Goal: Task Accomplishment & Management: Use online tool/utility

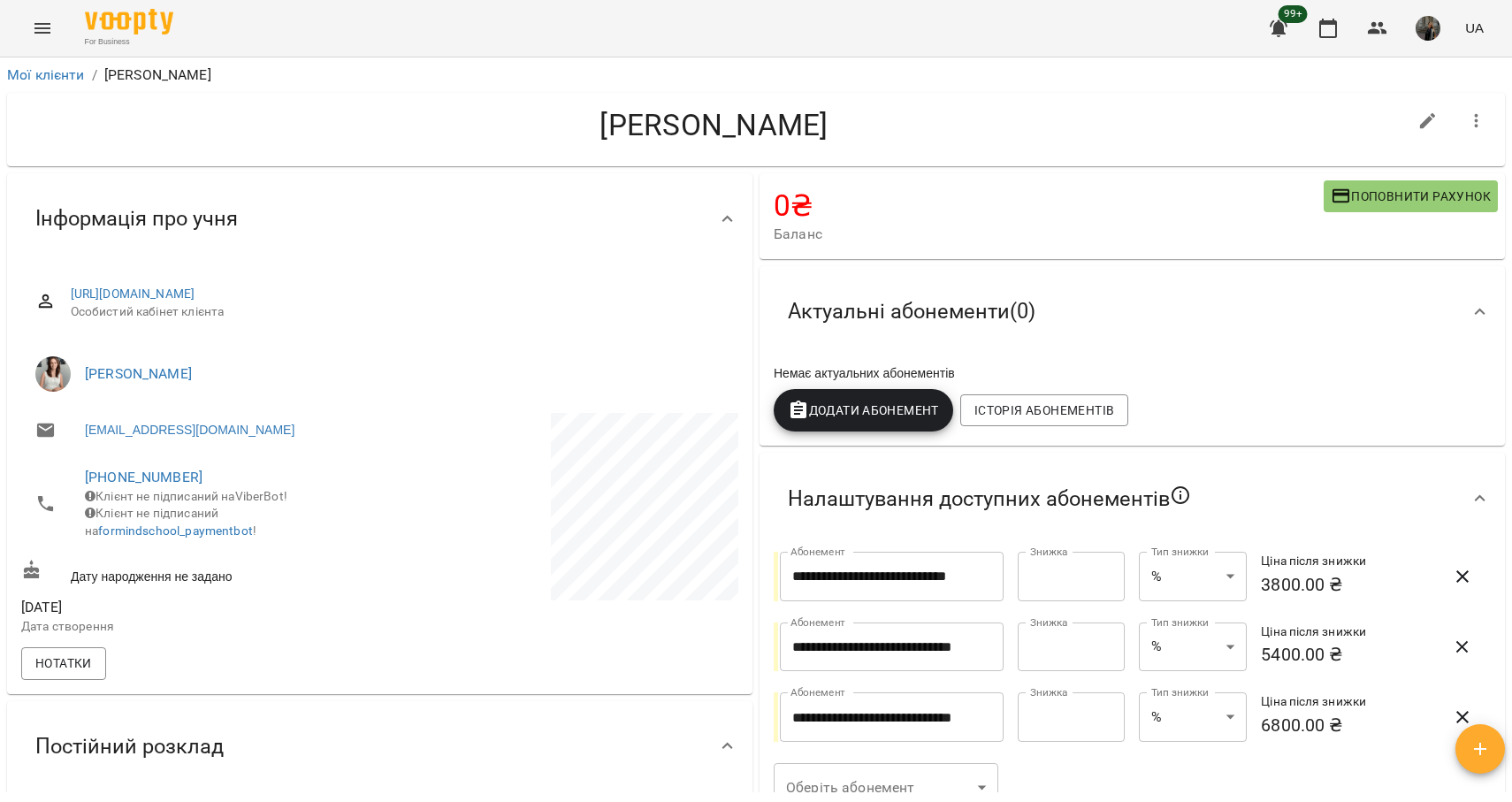
click at [23, 14] on div "For Business 99+ UA" at bounding box center [756, 28] width 1512 height 56
click at [38, 30] on icon "Menu" at bounding box center [42, 28] width 22 height 22
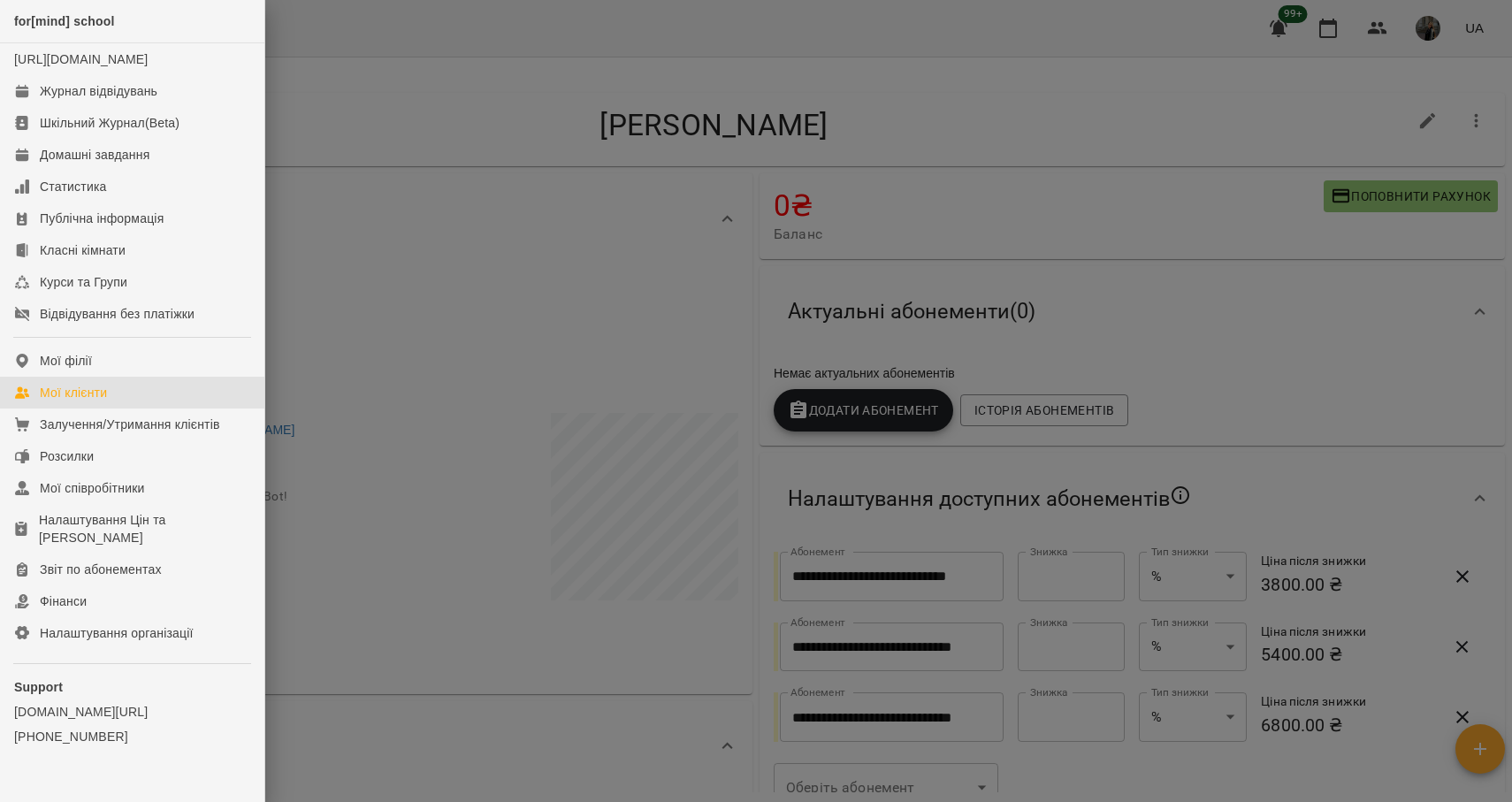
click at [96, 401] on div "Мої клієнти" at bounding box center [73, 393] width 67 height 18
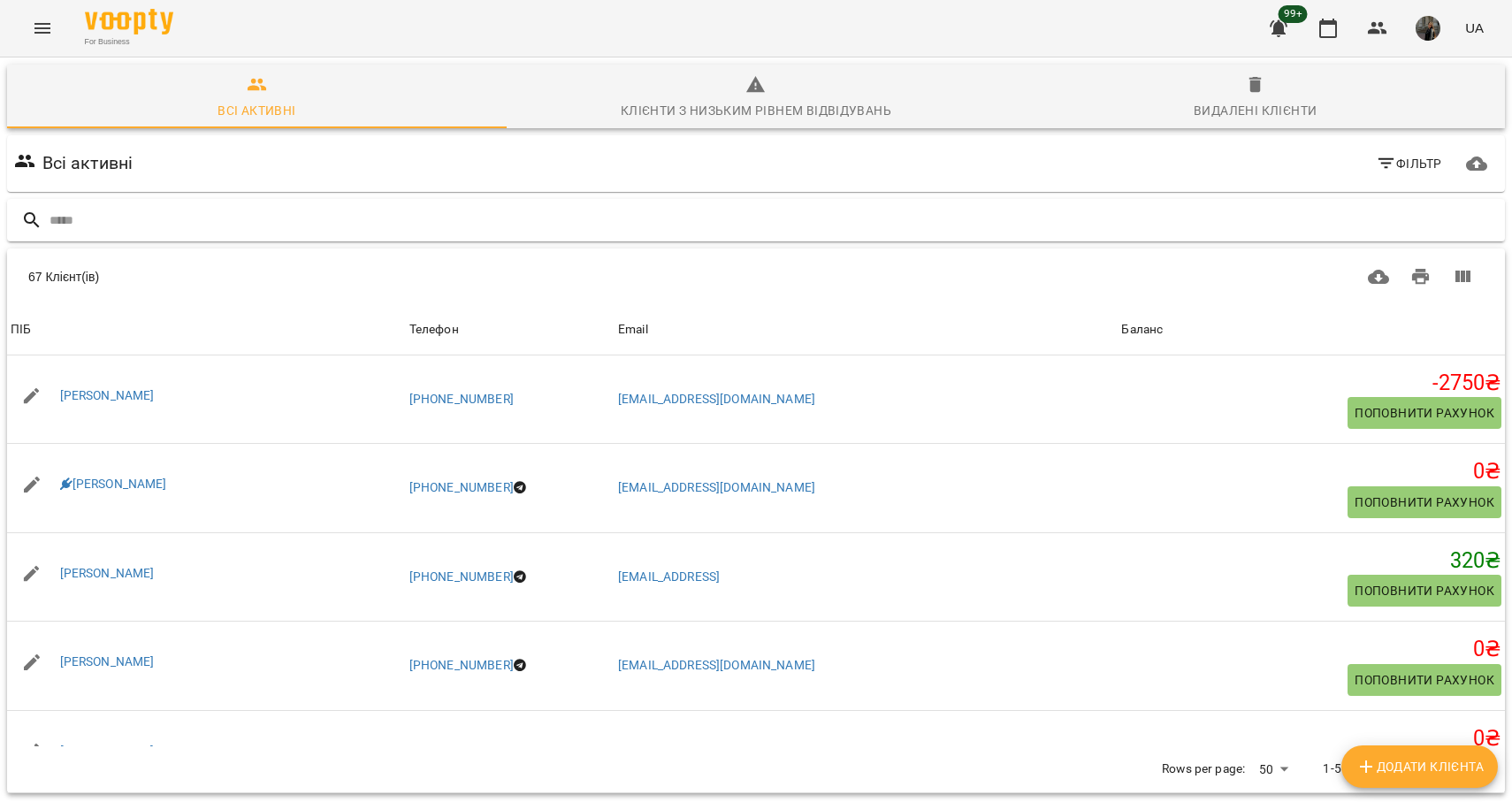
click at [185, 235] on div at bounding box center [756, 220] width 1498 height 43
click at [151, 228] on input "text" at bounding box center [774, 220] width 1448 height 29
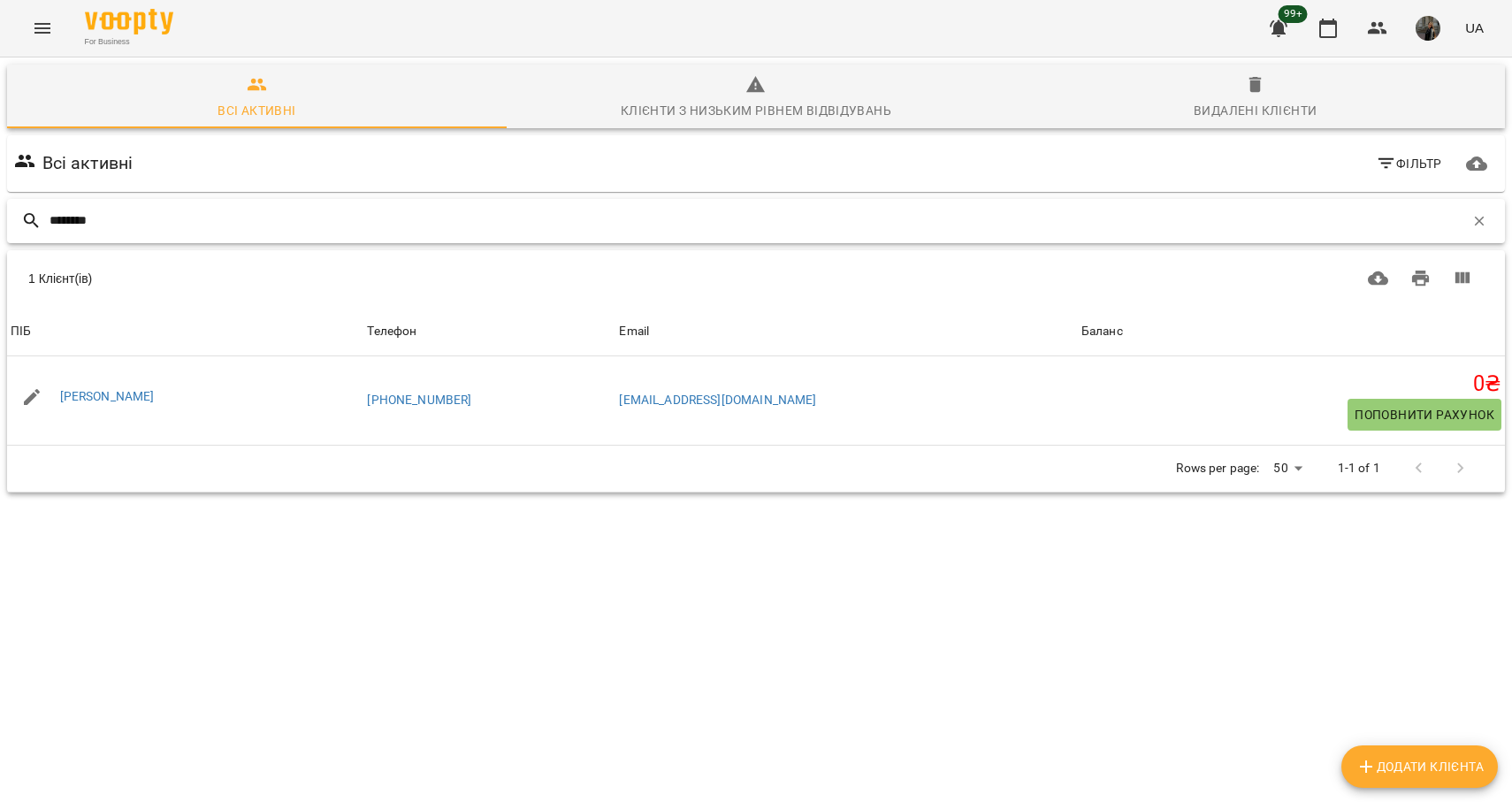
type input "********"
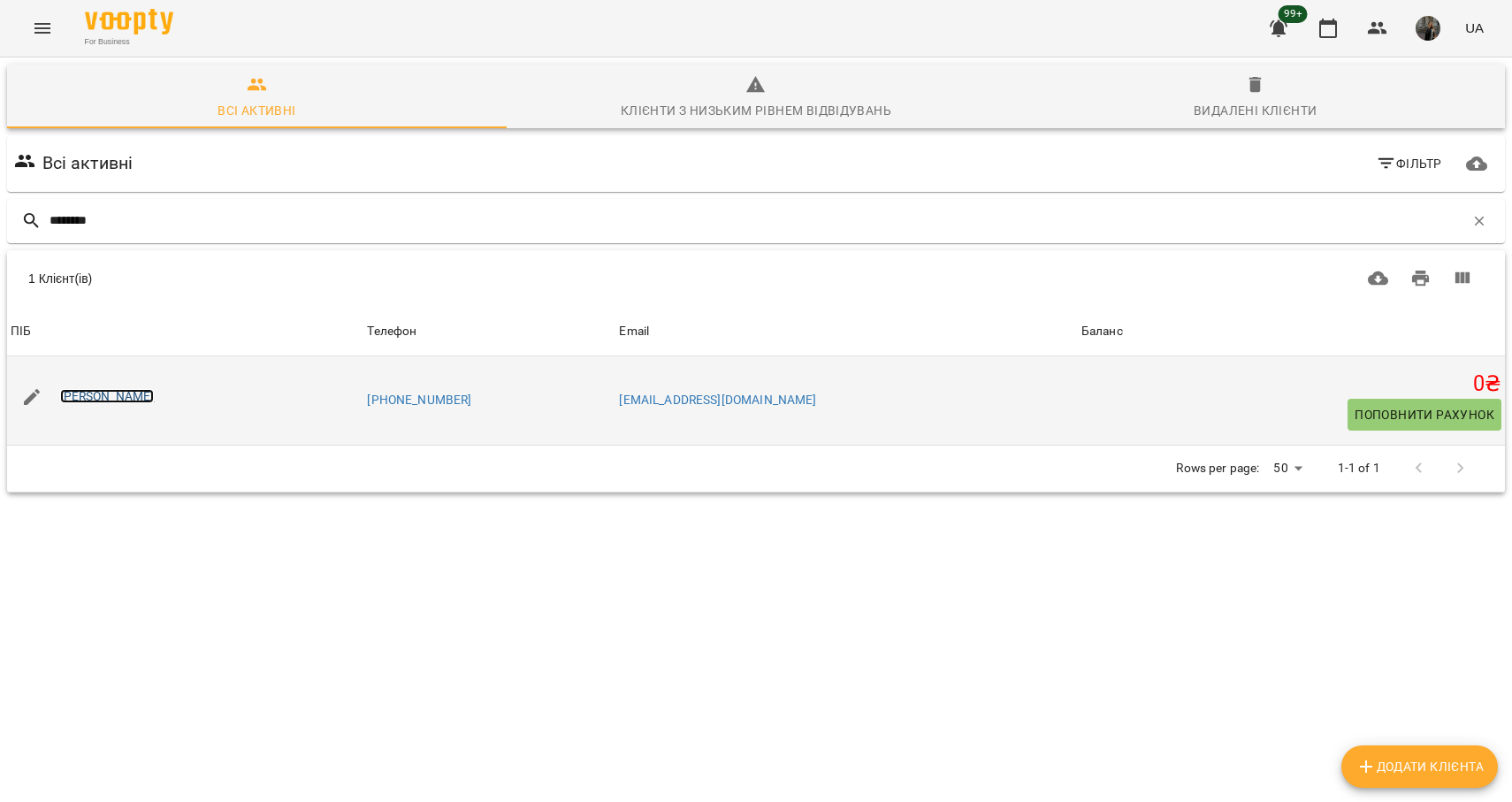
click at [103, 392] on link "[PERSON_NAME]" at bounding box center [107, 395] width 95 height 14
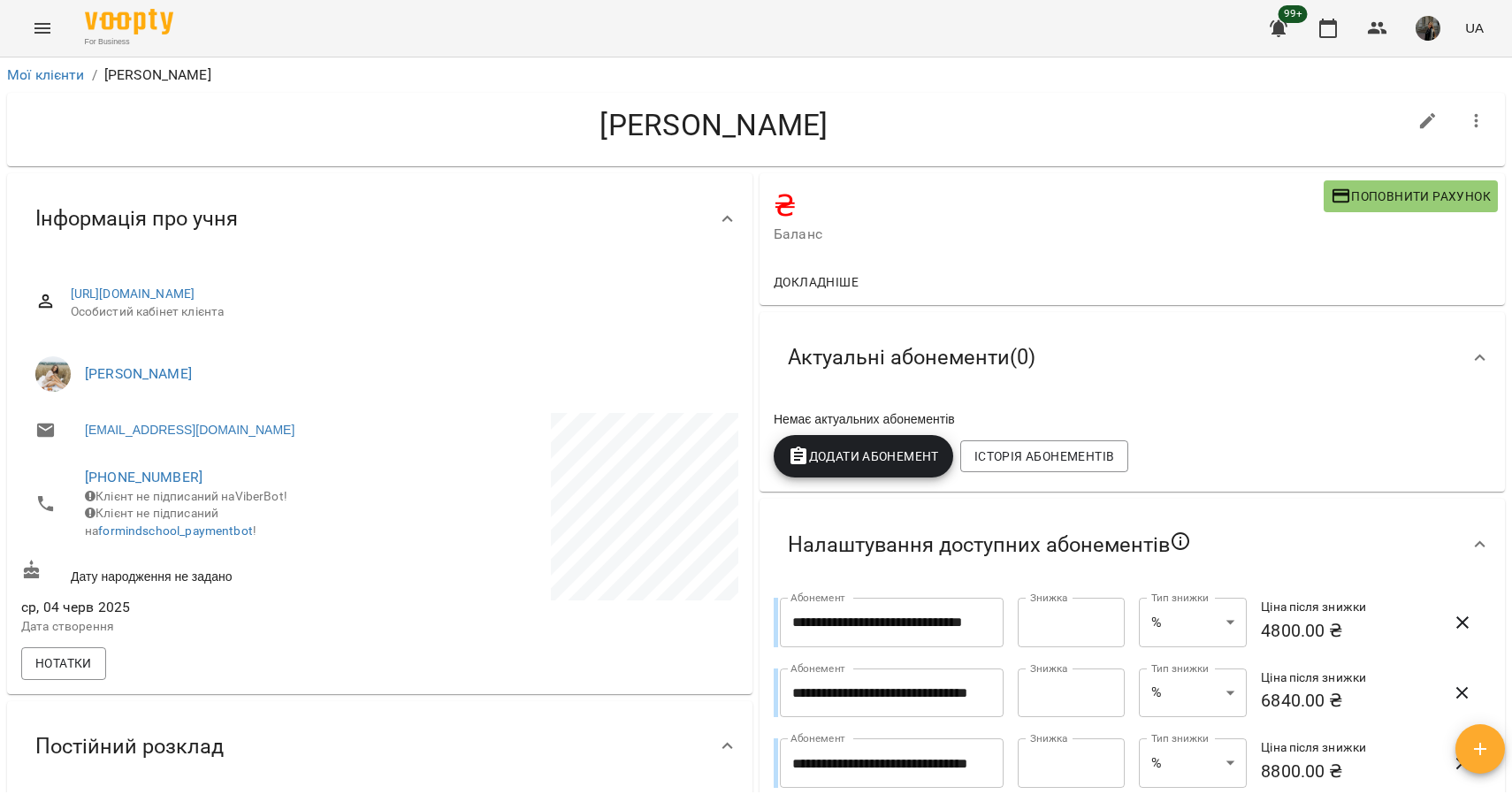
click at [1430, 122] on icon "button" at bounding box center [1428, 121] width 22 height 22
select select "**"
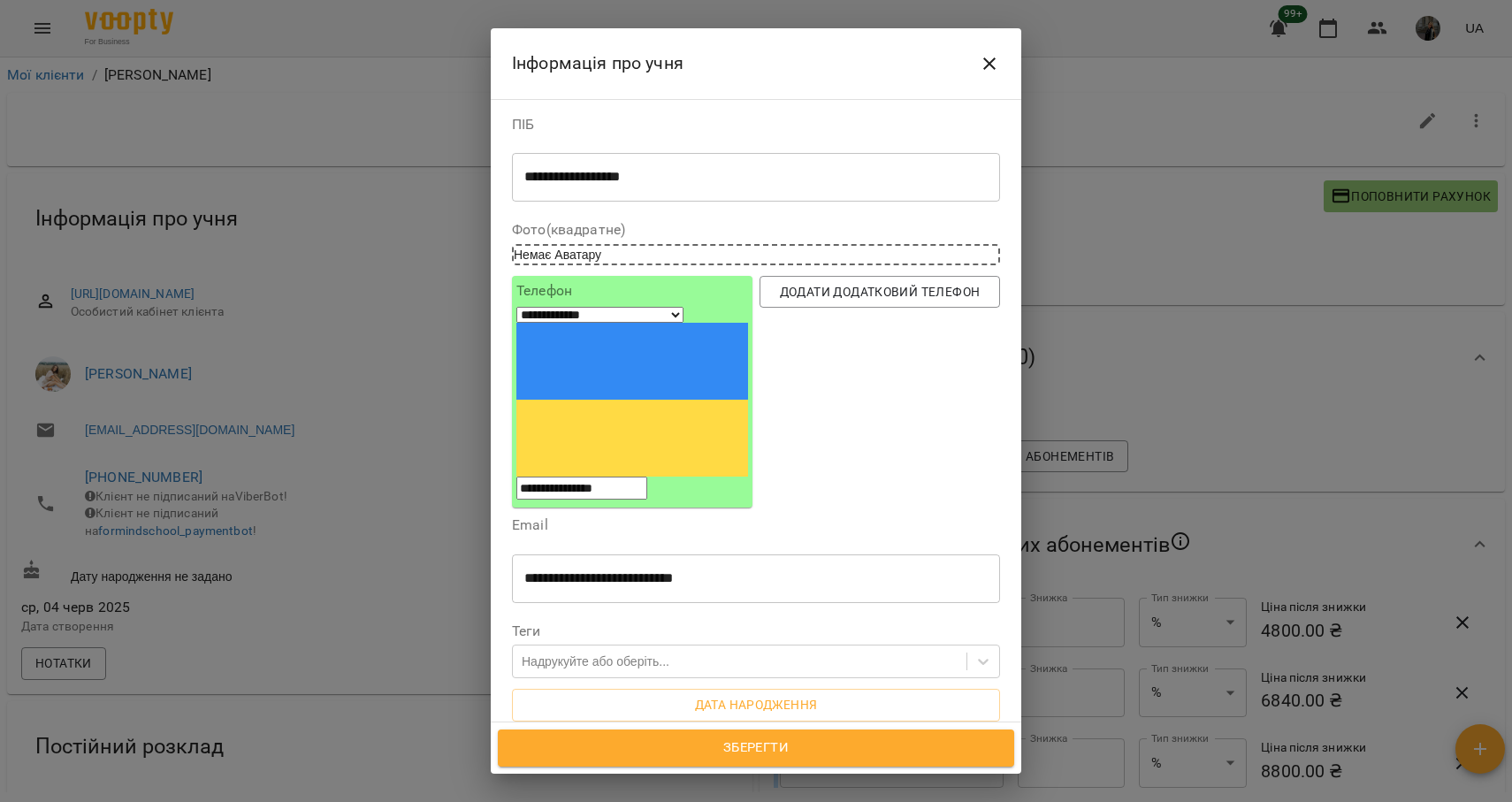
click at [1008, 190] on div "**********" at bounding box center [756, 411] width 530 height 624
click at [976, 62] on button "Close" at bounding box center [988, 63] width 42 height 42
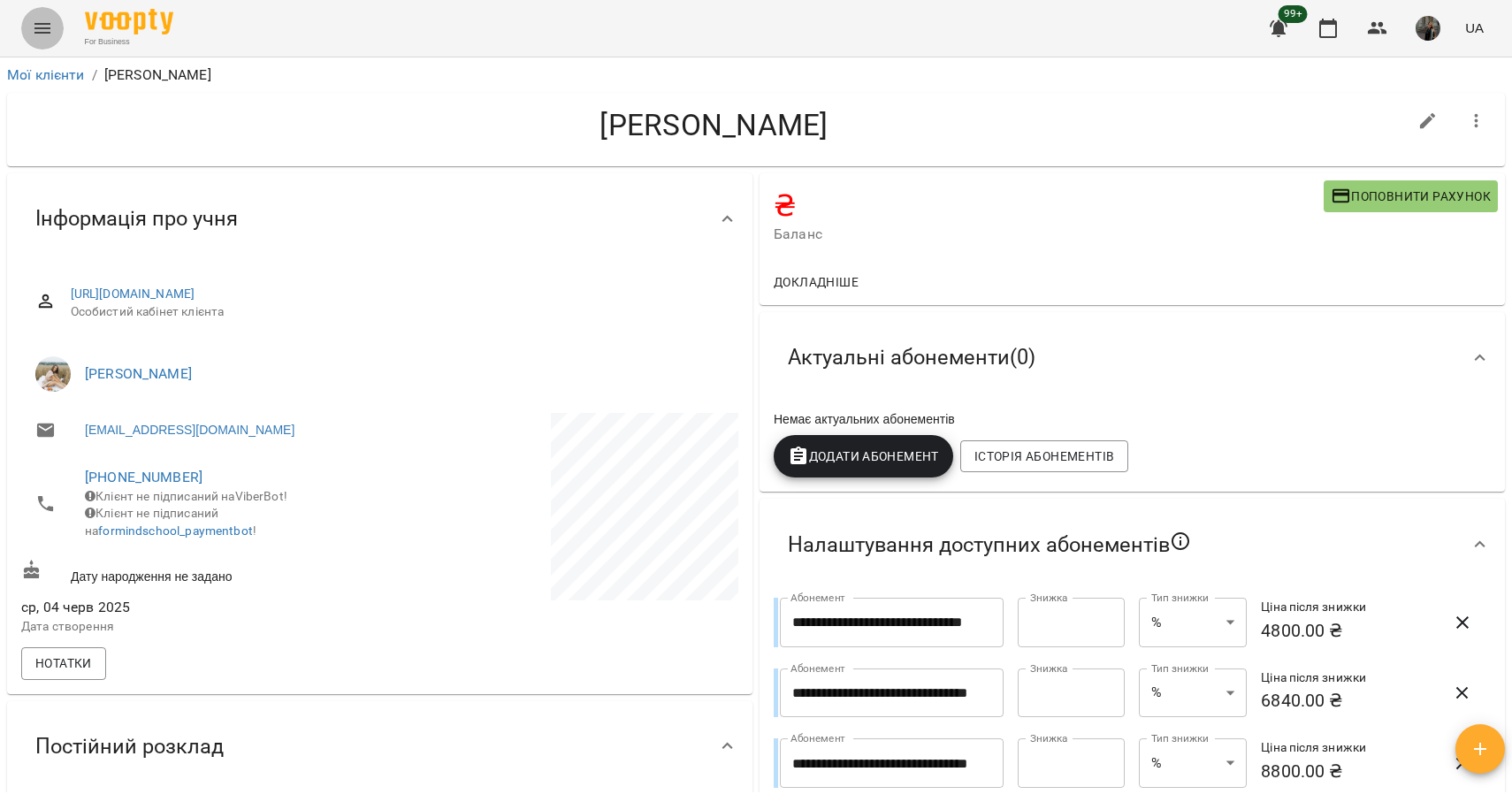
click at [37, 21] on icon "Menu" at bounding box center [42, 28] width 22 height 22
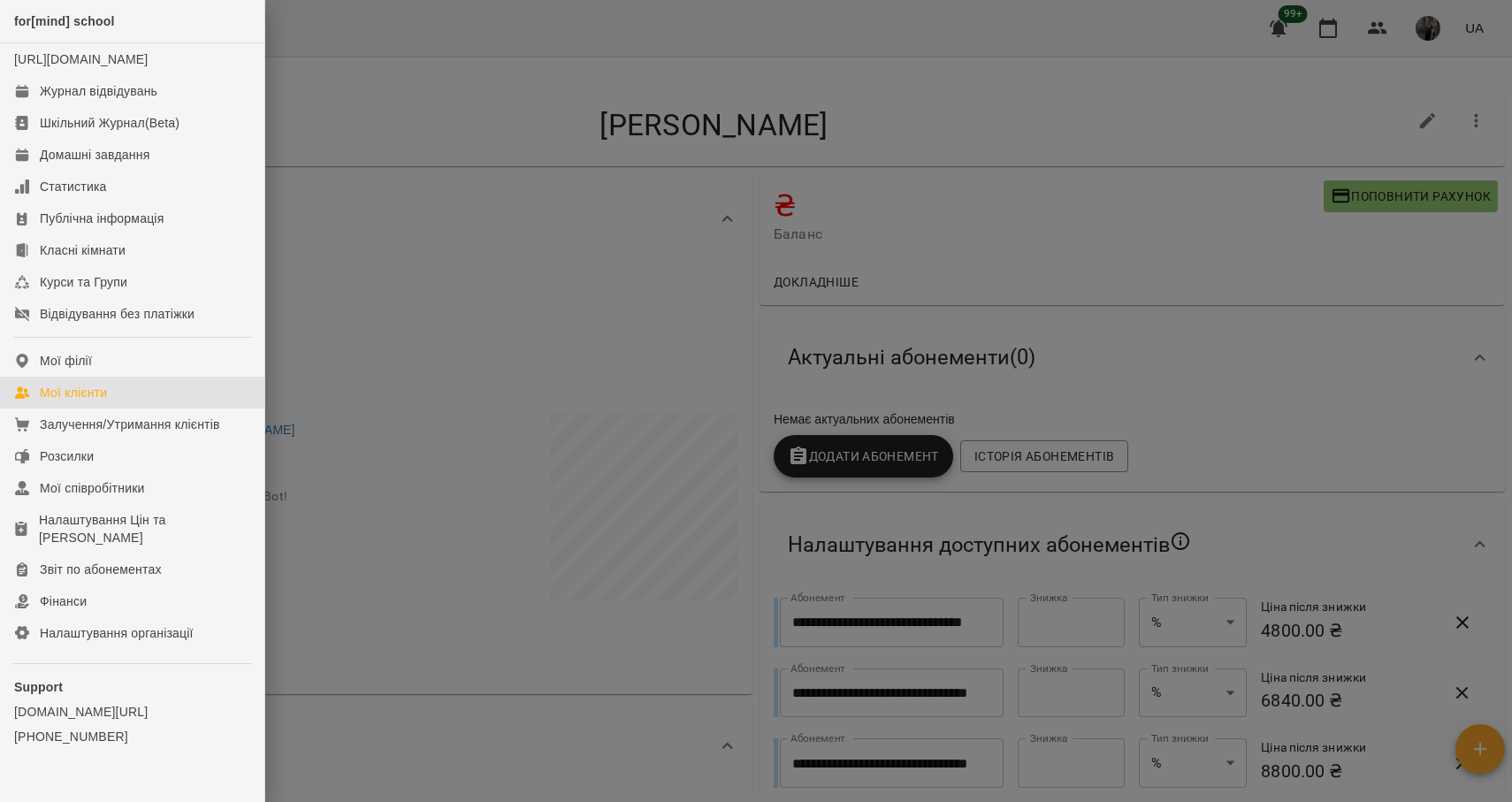
click at [100, 401] on div "Мої клієнти" at bounding box center [73, 393] width 67 height 18
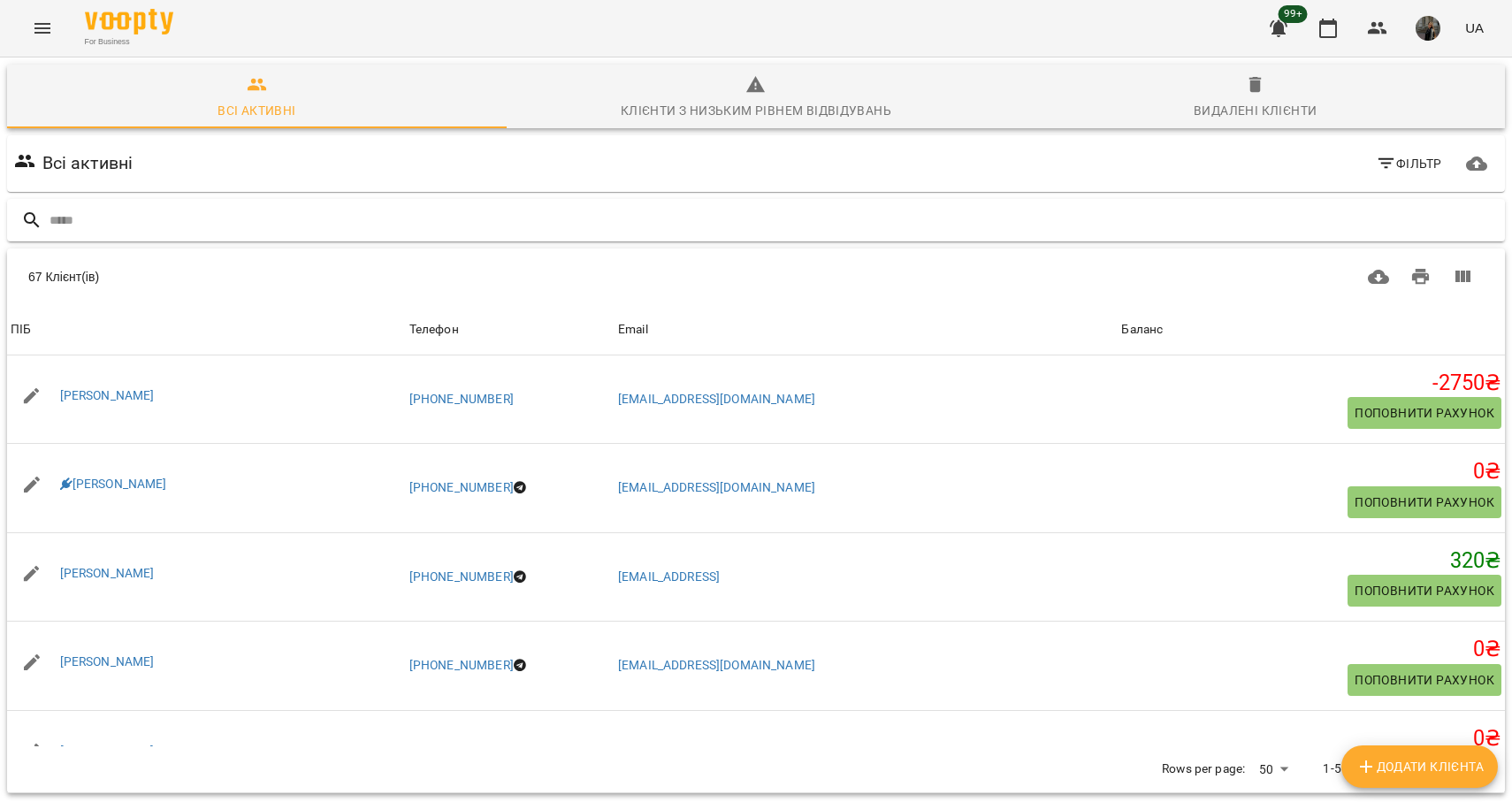
click at [134, 222] on input "text" at bounding box center [774, 220] width 1448 height 29
type input "*******"
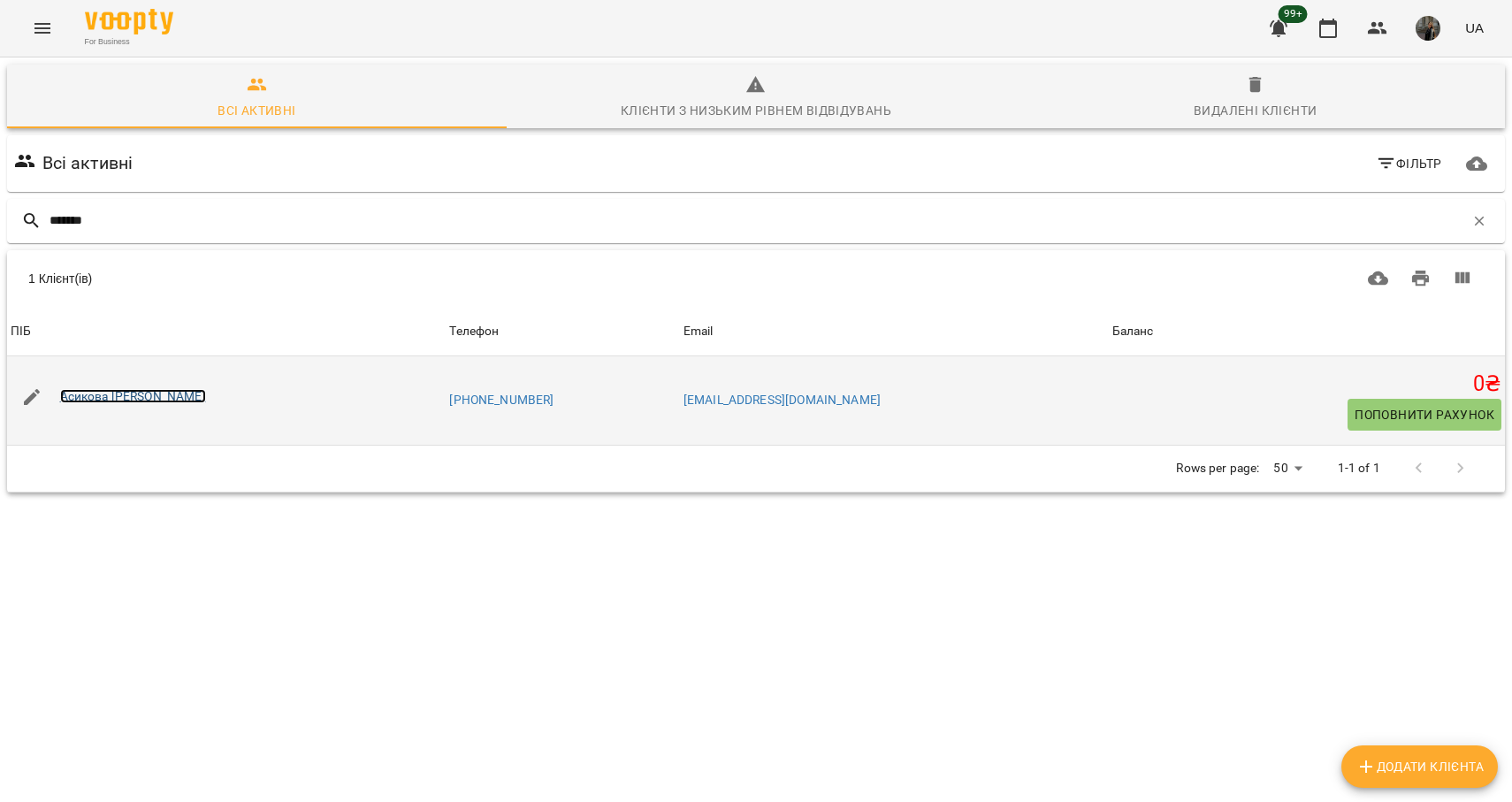
click at [136, 396] on link "Асикова [PERSON_NAME]" at bounding box center [133, 395] width 146 height 14
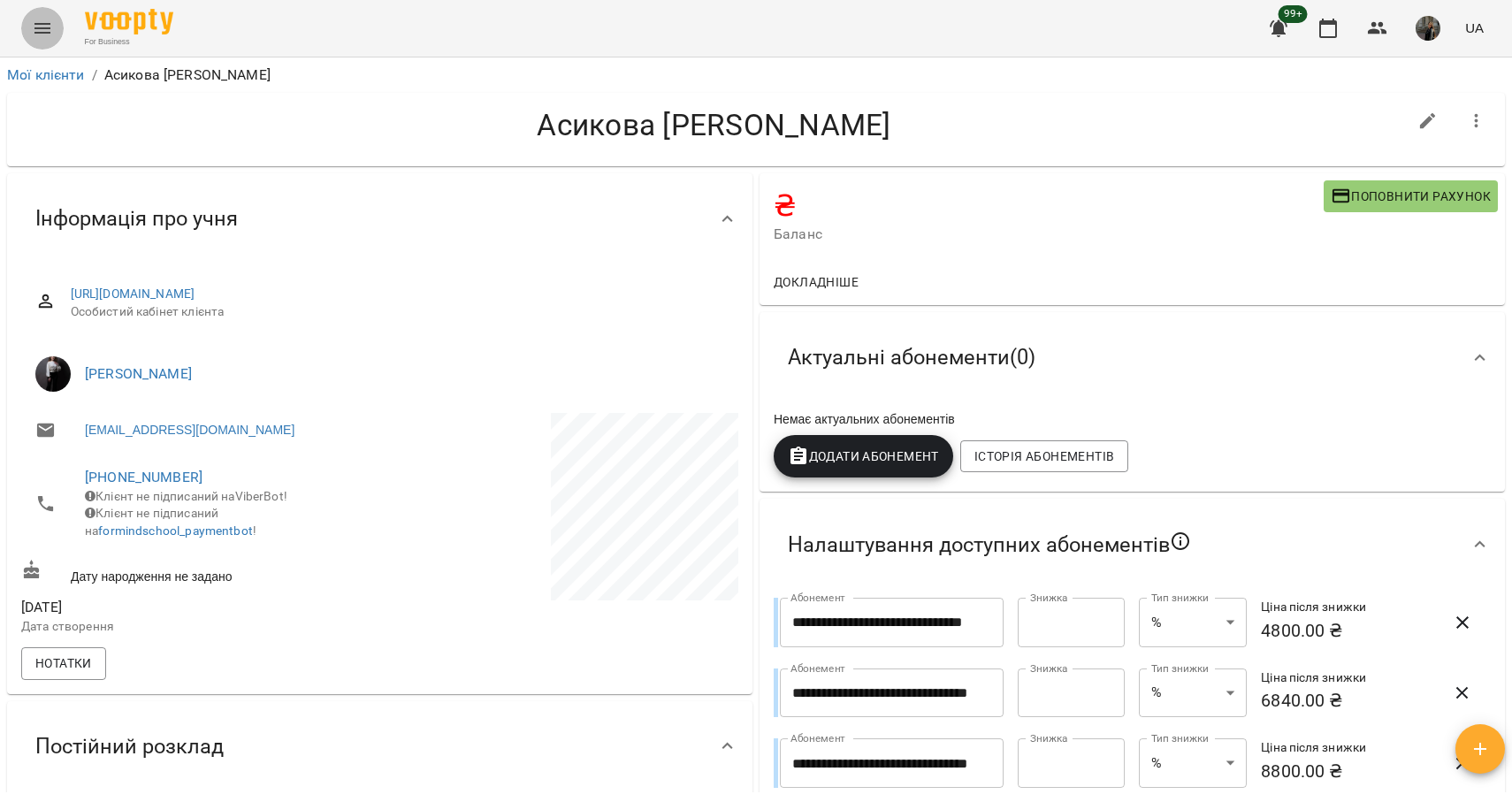
click at [37, 22] on icon "Menu" at bounding box center [42, 28] width 22 height 22
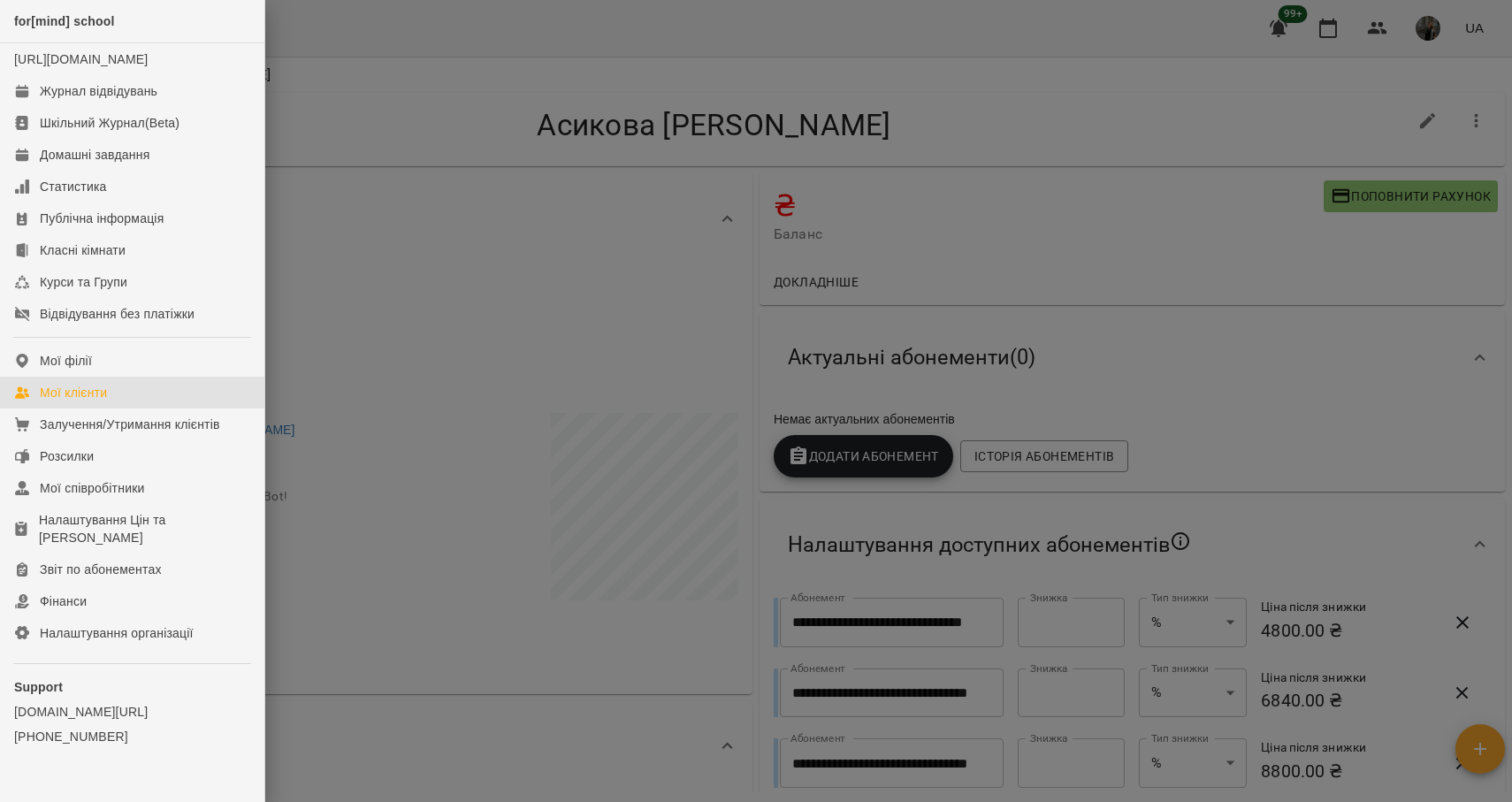
click at [119, 408] on link "Мої клієнти" at bounding box center [132, 393] width 264 height 32
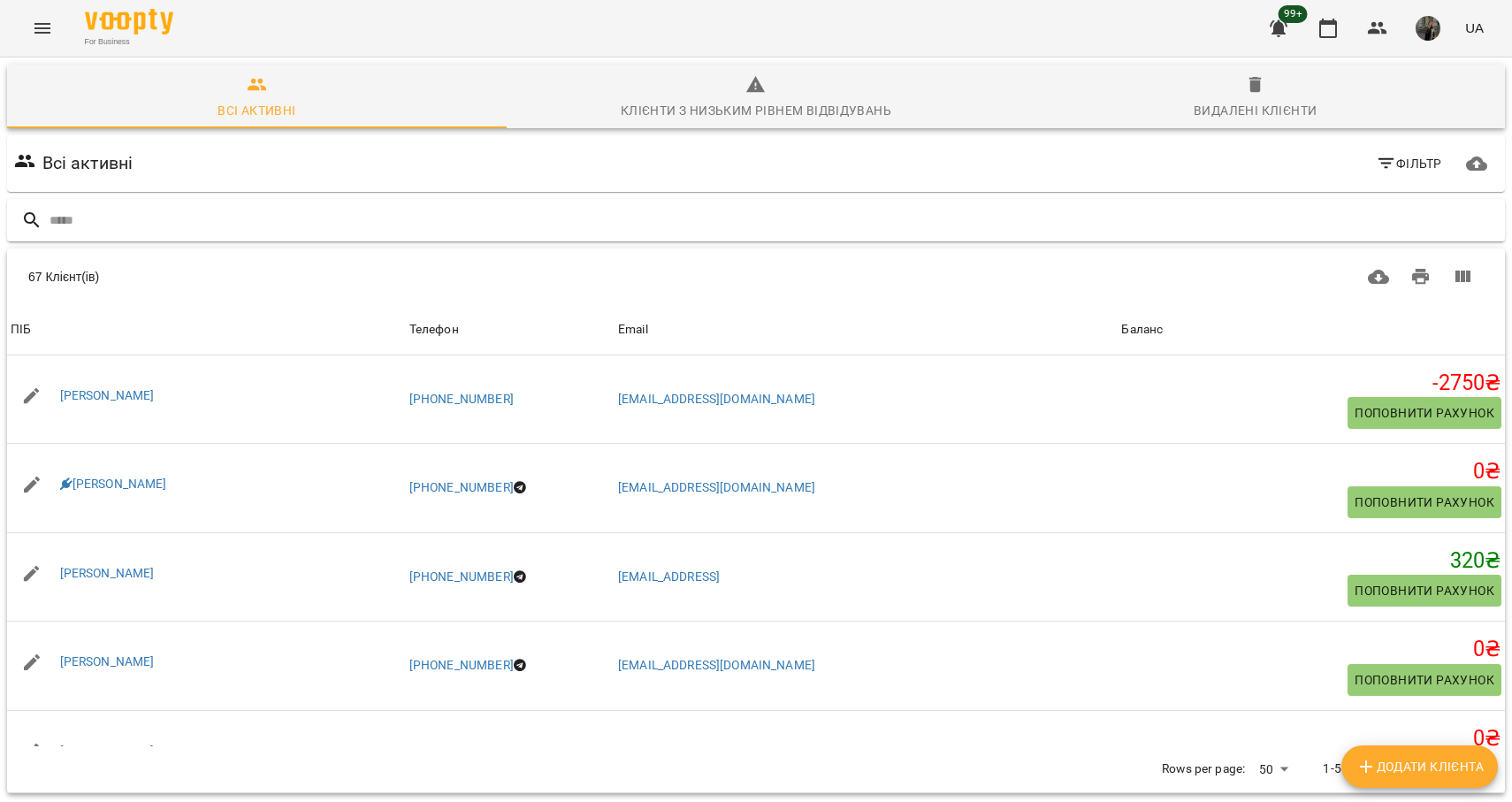
click at [212, 215] on input "text" at bounding box center [774, 220] width 1448 height 29
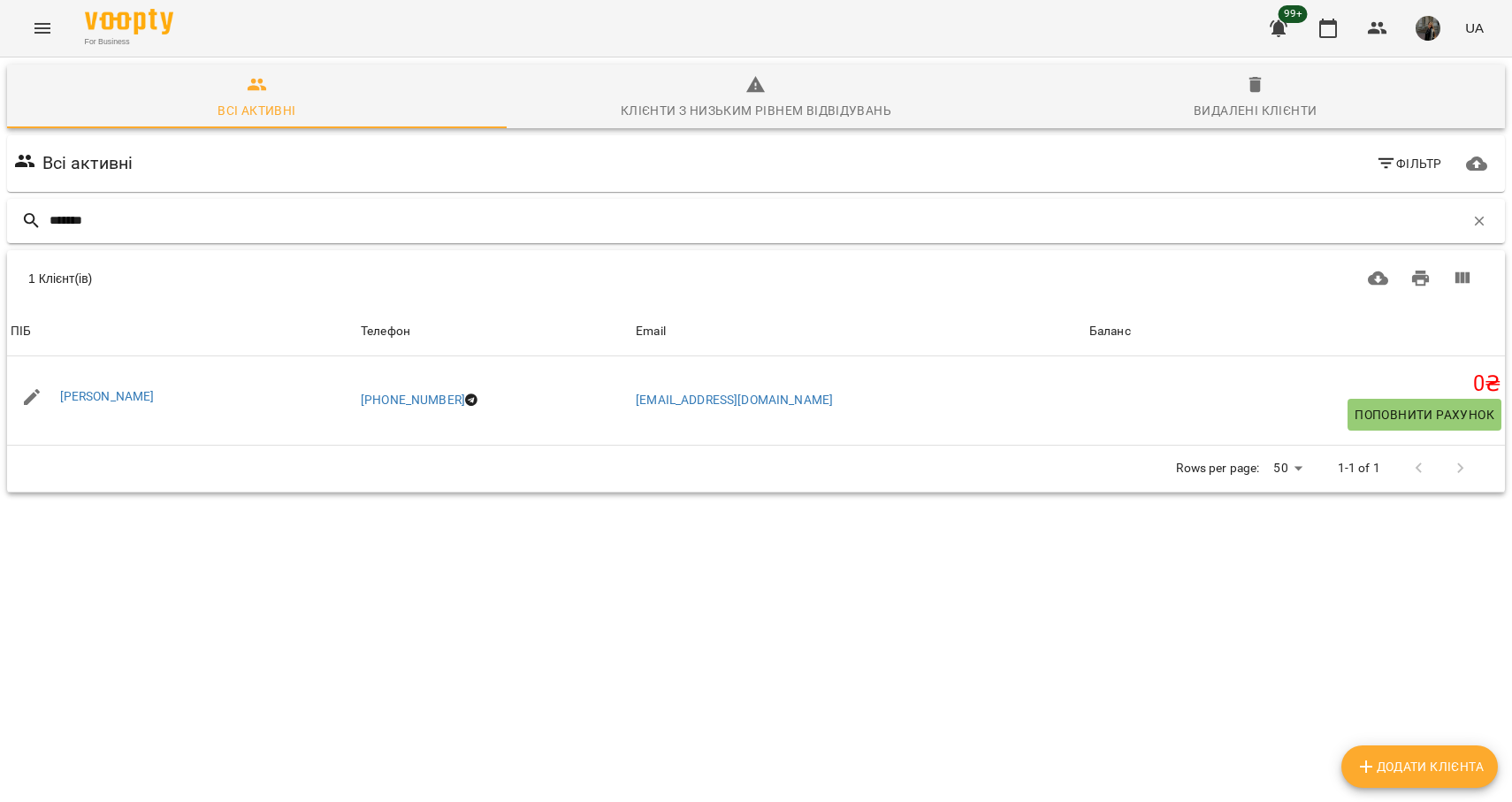
type input "*******"
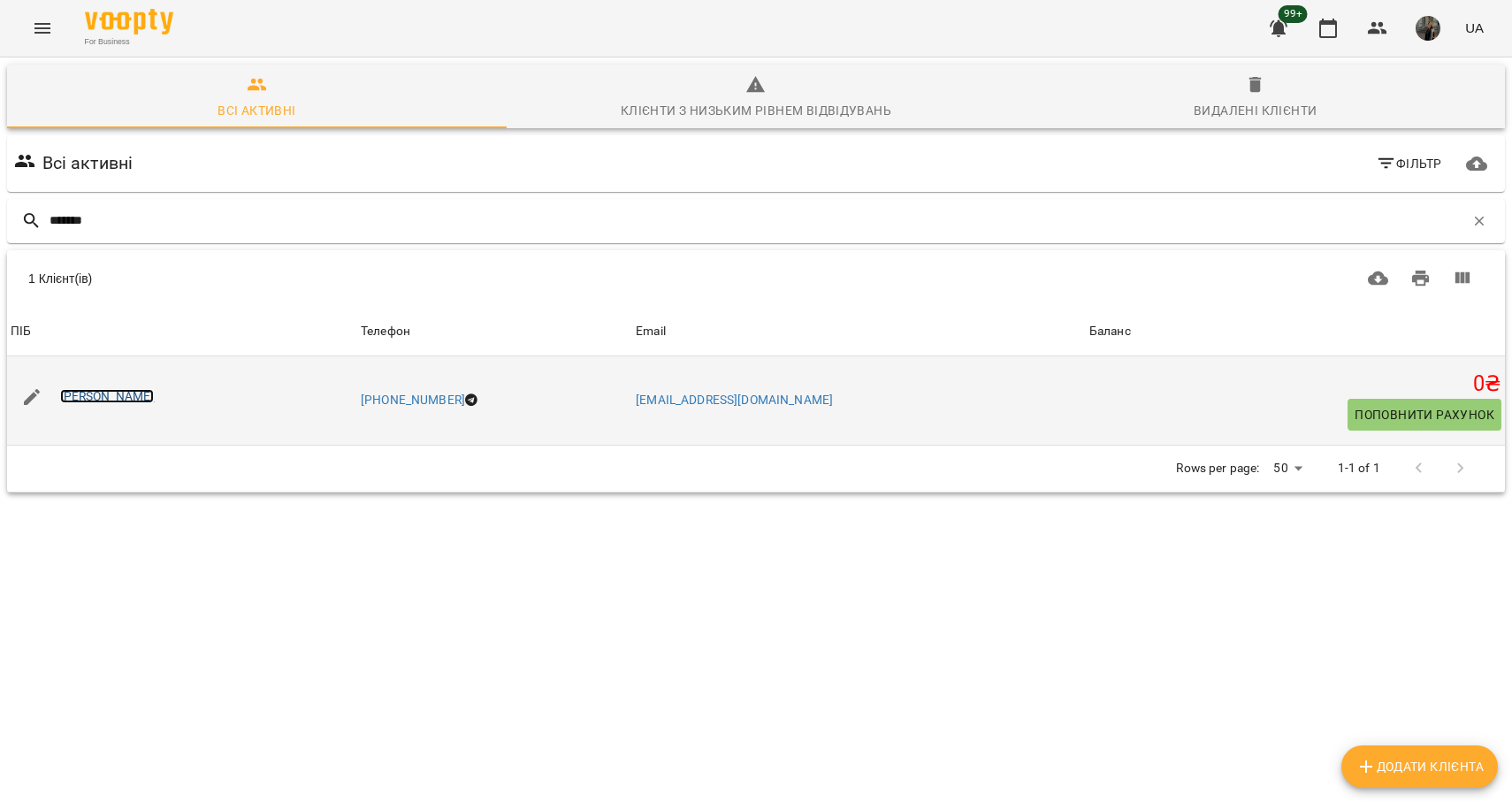
click at [146, 393] on link "[PERSON_NAME]" at bounding box center [107, 395] width 95 height 14
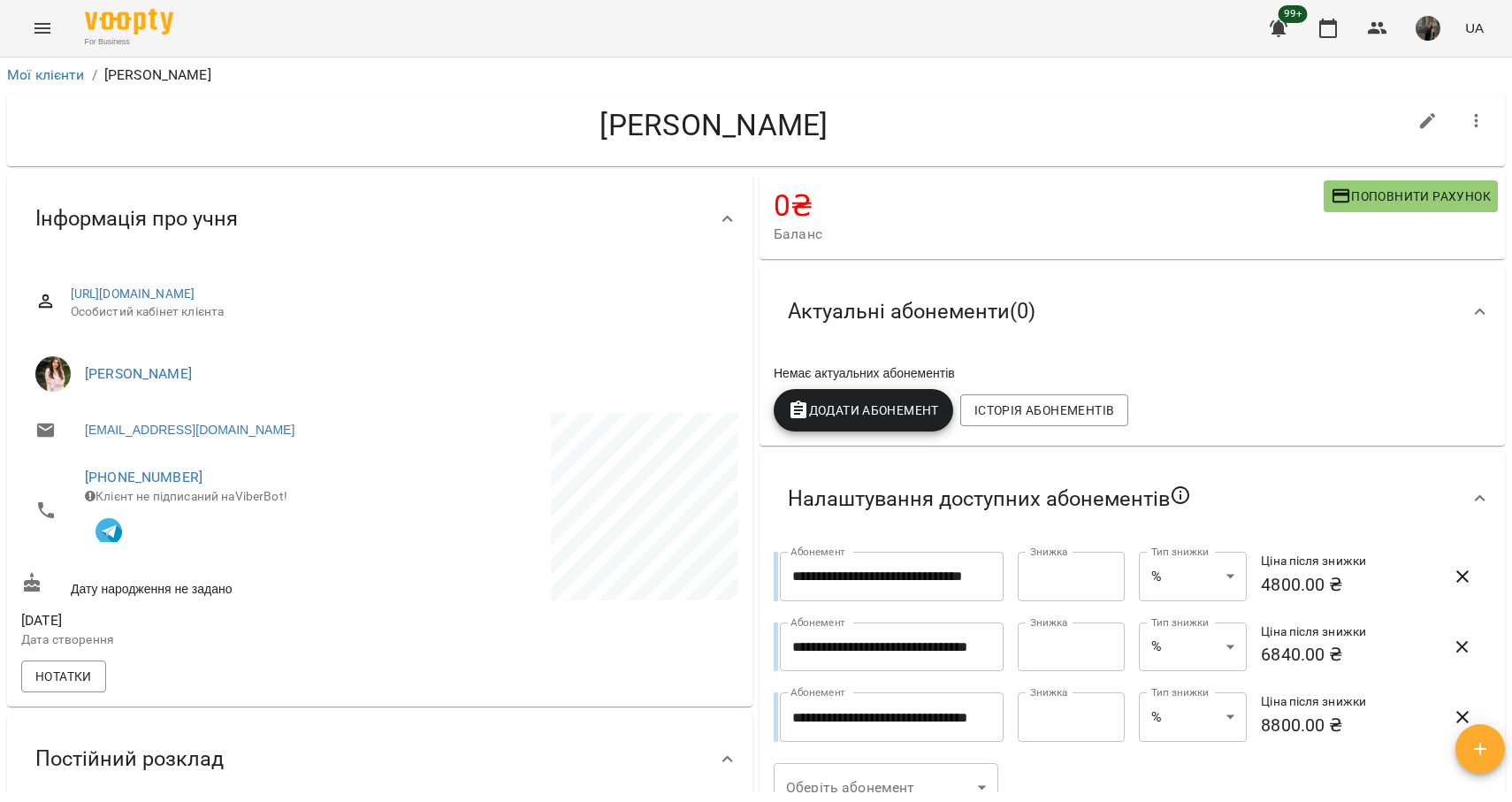
click at [46, 33] on icon "Menu" at bounding box center [42, 28] width 22 height 22
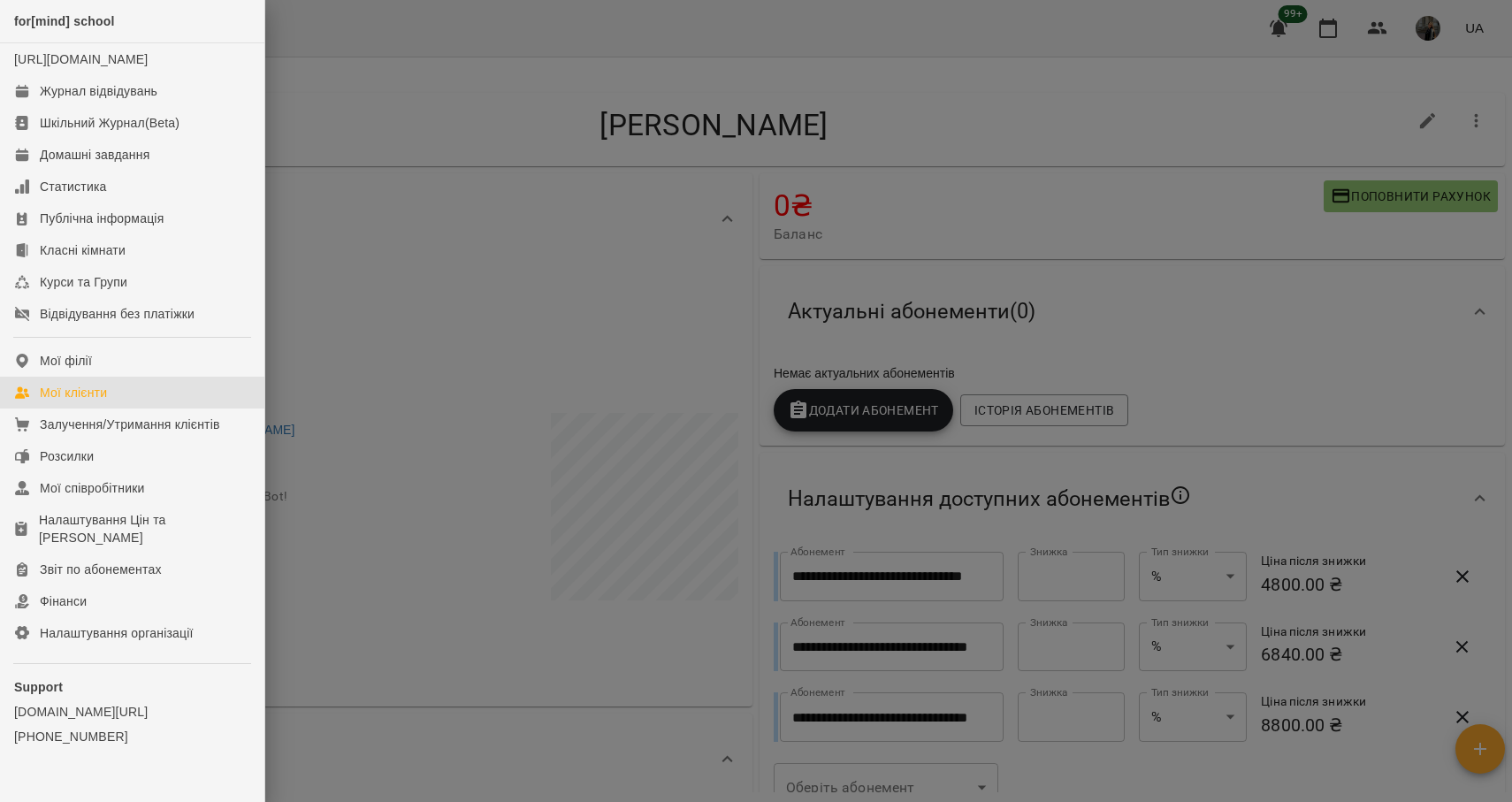
click at [118, 405] on link "Мої клієнти" at bounding box center [132, 393] width 264 height 32
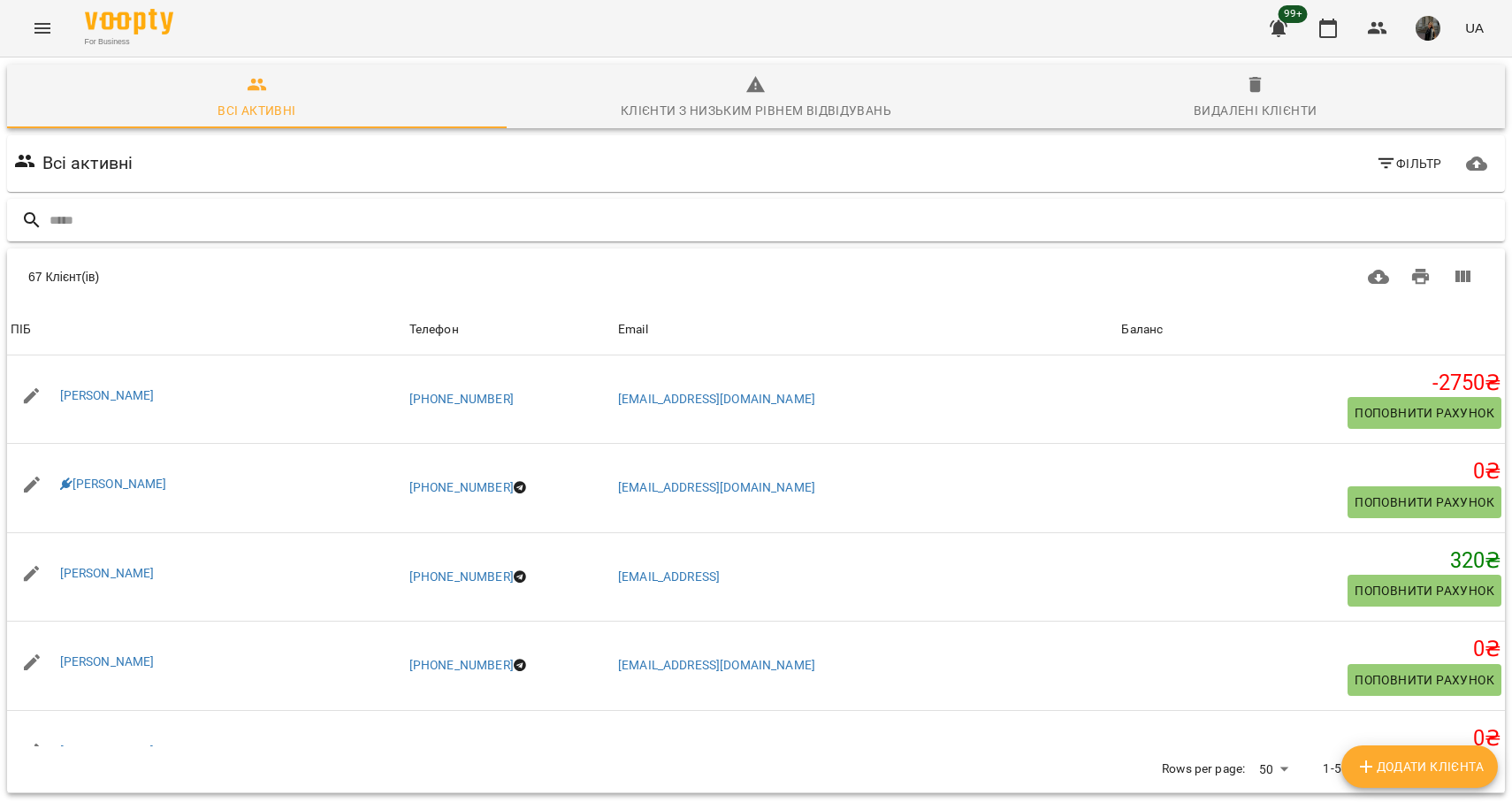
click at [243, 228] on input "text" at bounding box center [774, 220] width 1448 height 29
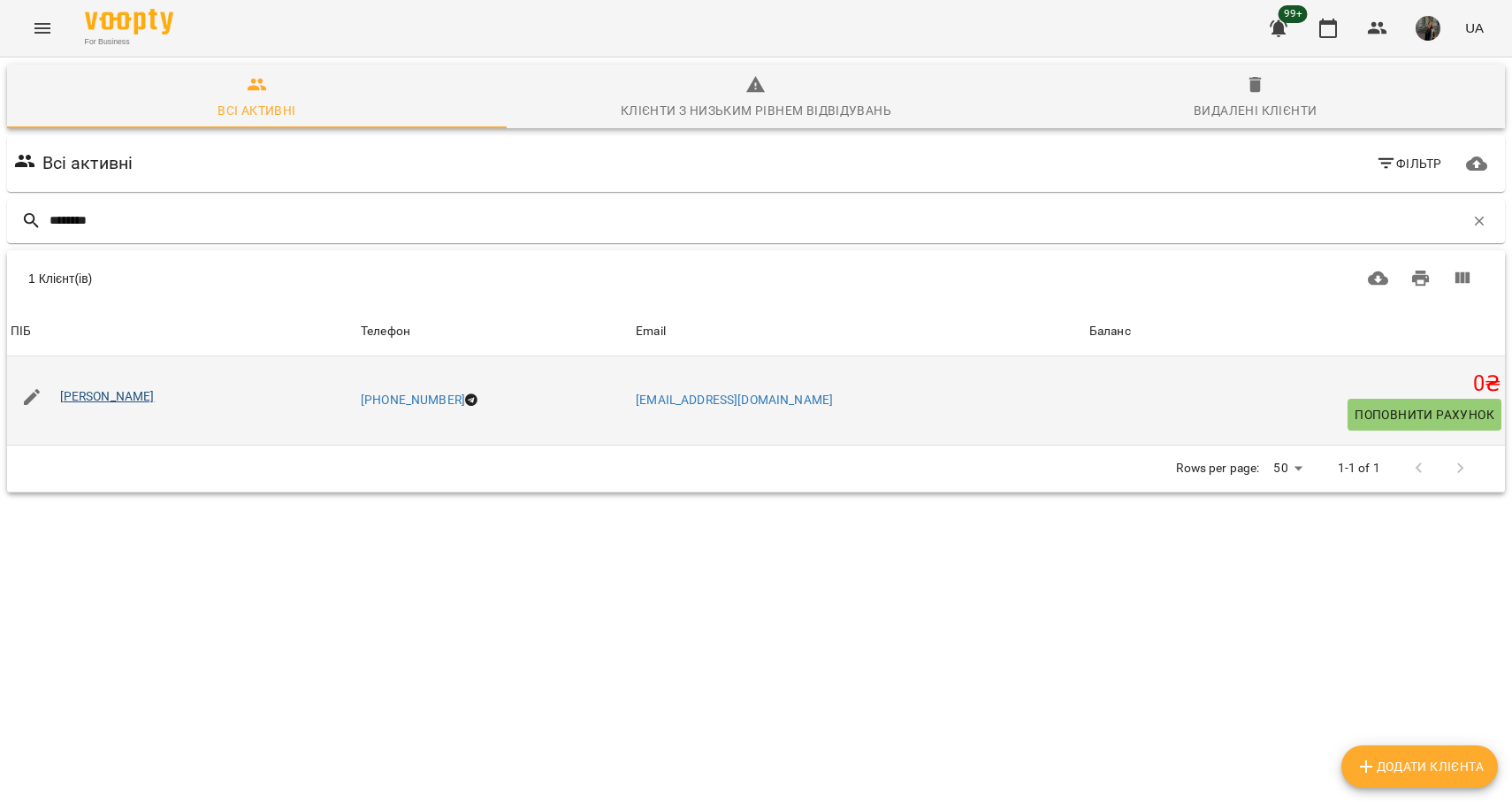
type input "********"
click at [140, 400] on link "[PERSON_NAME]" at bounding box center [107, 395] width 95 height 14
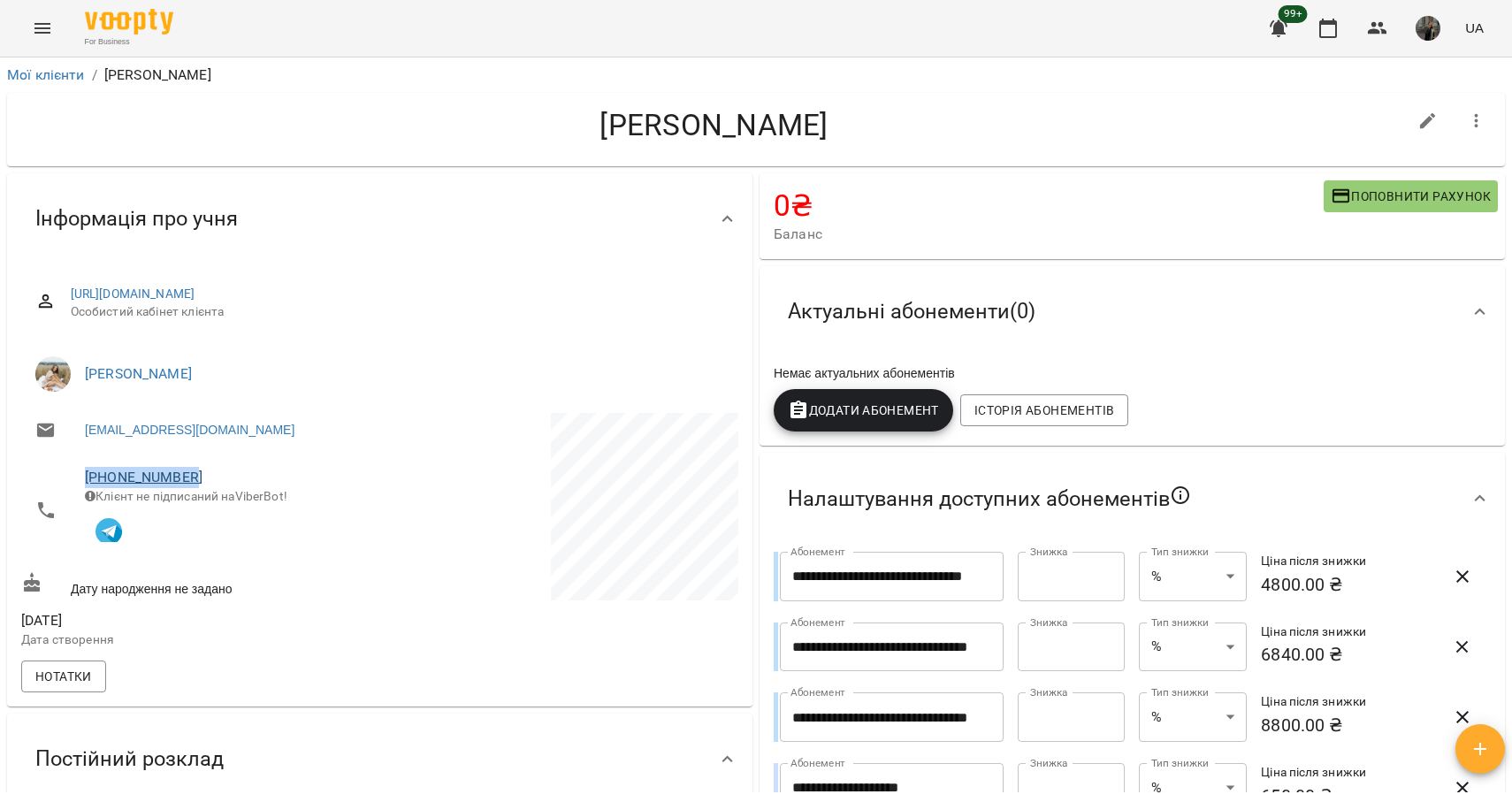
drag, startPoint x: 214, startPoint y: 471, endPoint x: 85, endPoint y: 473, distance: 129.0
click at [85, 473] on span "[PHONE_NUMBER]" at bounding box center [224, 477] width 277 height 22
copy link "[PHONE_NUMBER]"
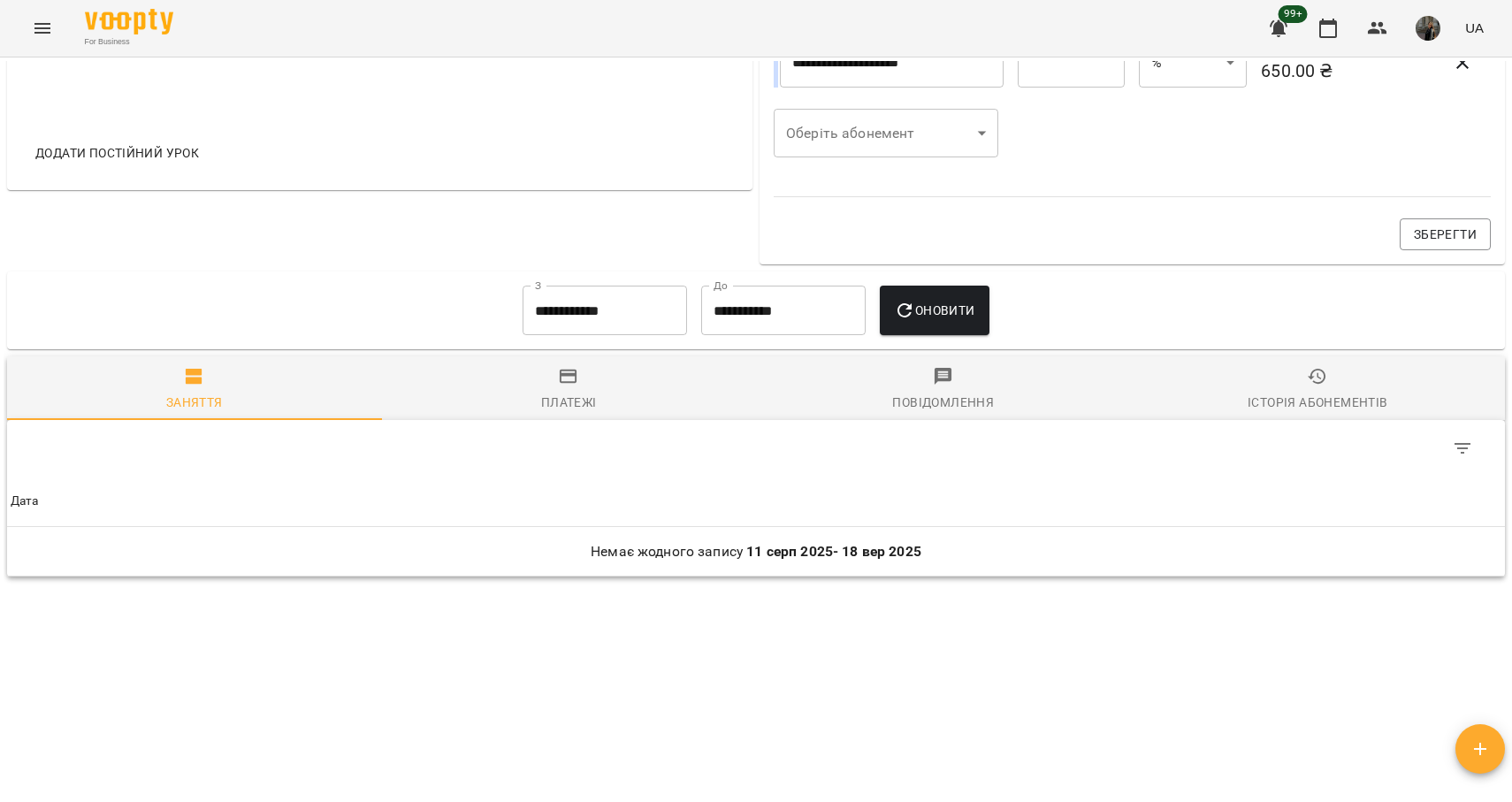
click at [1283, 408] on div "Історія абонементів" at bounding box center [1316, 402] width 140 height 22
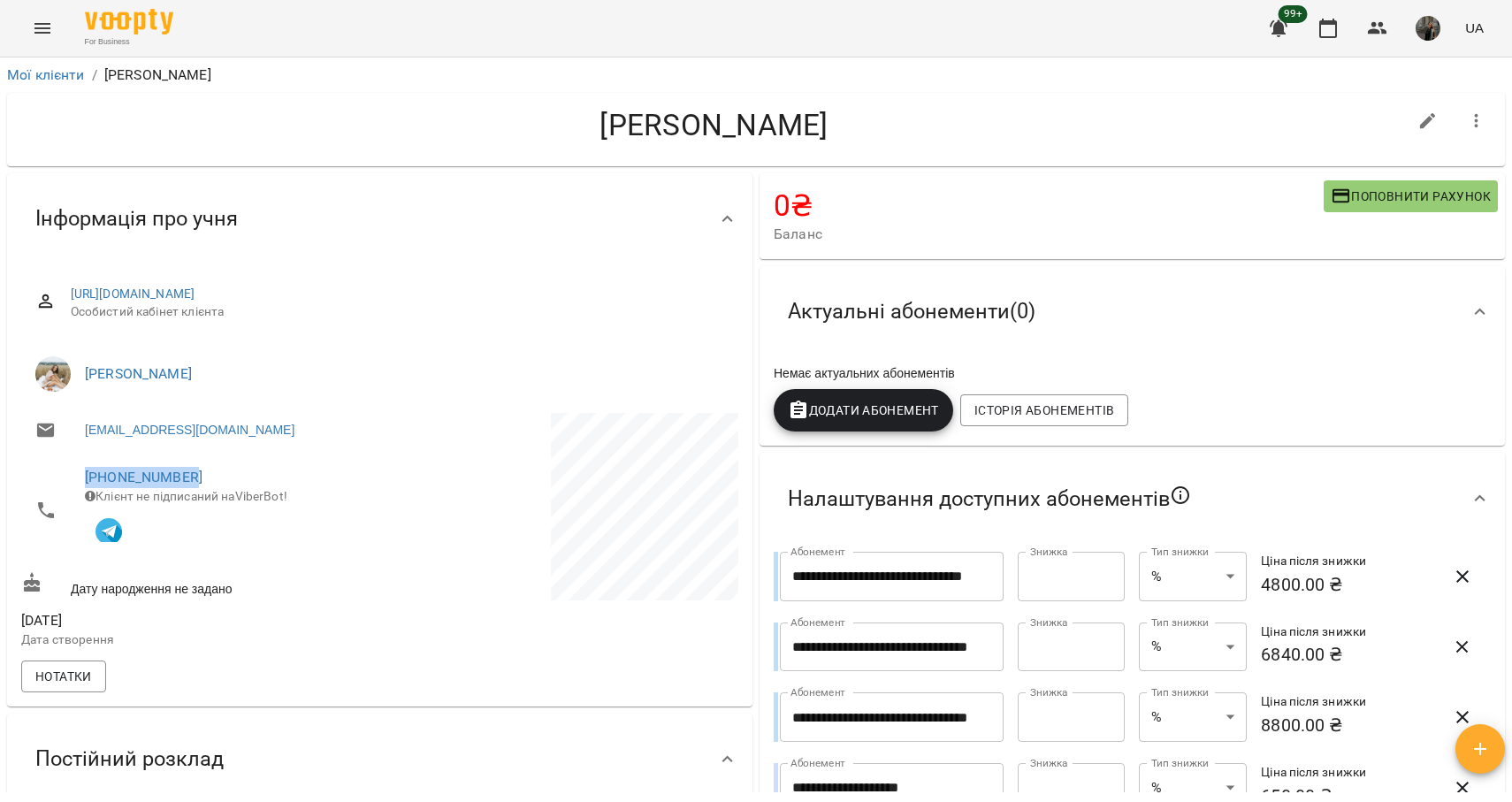
click at [39, 19] on icon "Menu" at bounding box center [42, 28] width 22 height 22
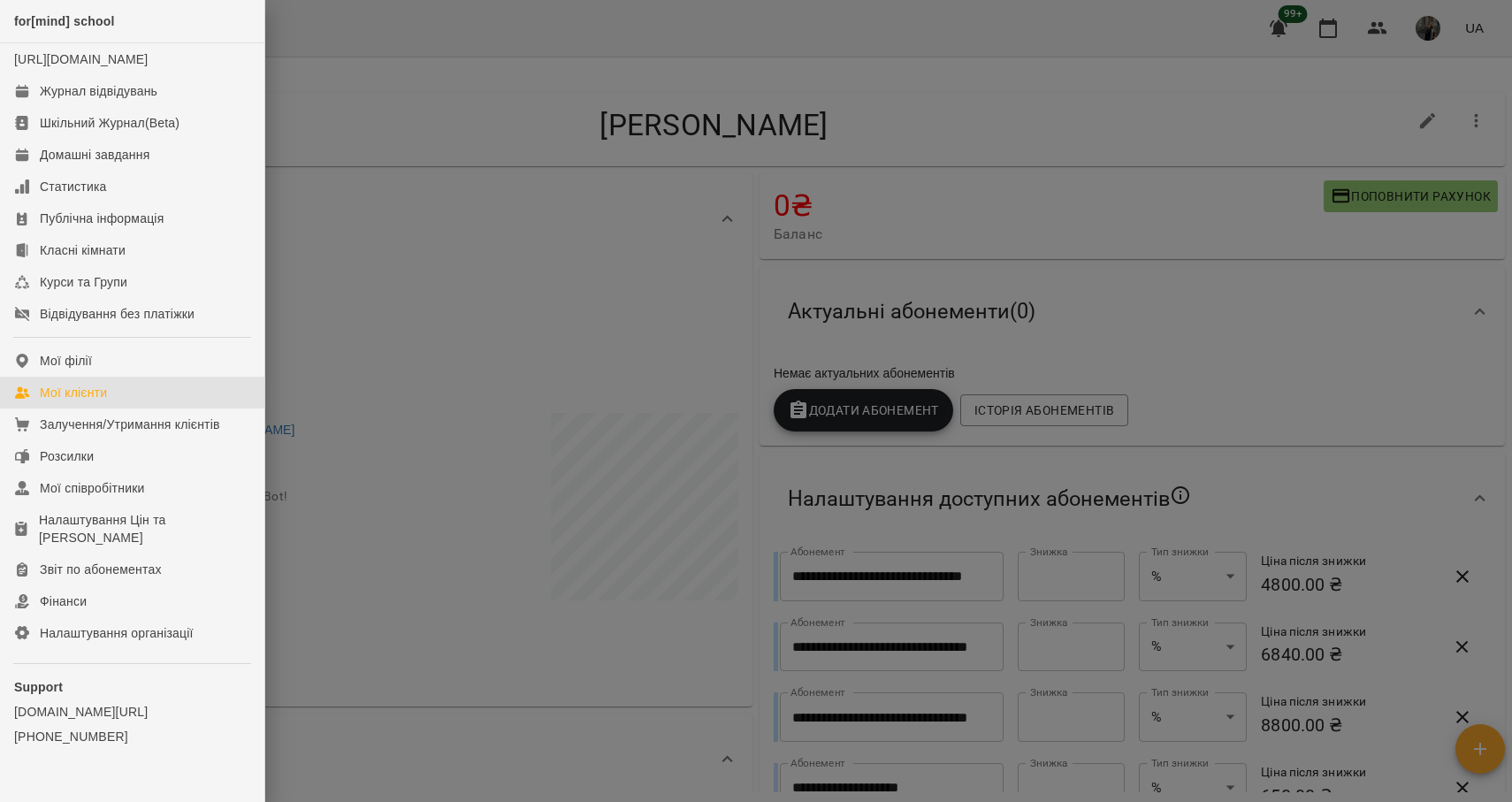
click at [88, 401] on div "Мої клієнти" at bounding box center [73, 393] width 67 height 18
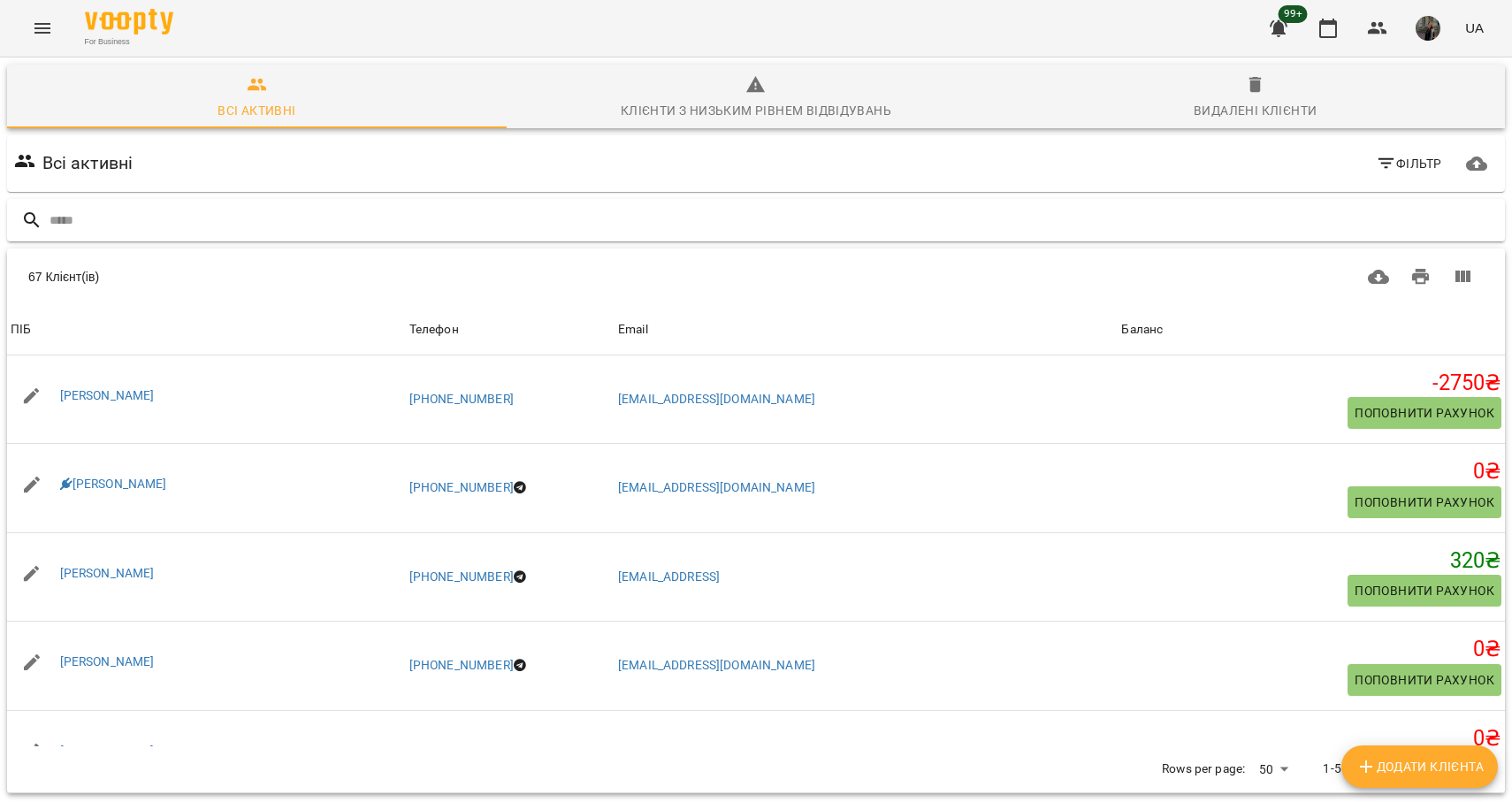
click at [172, 228] on input "text" at bounding box center [774, 220] width 1448 height 29
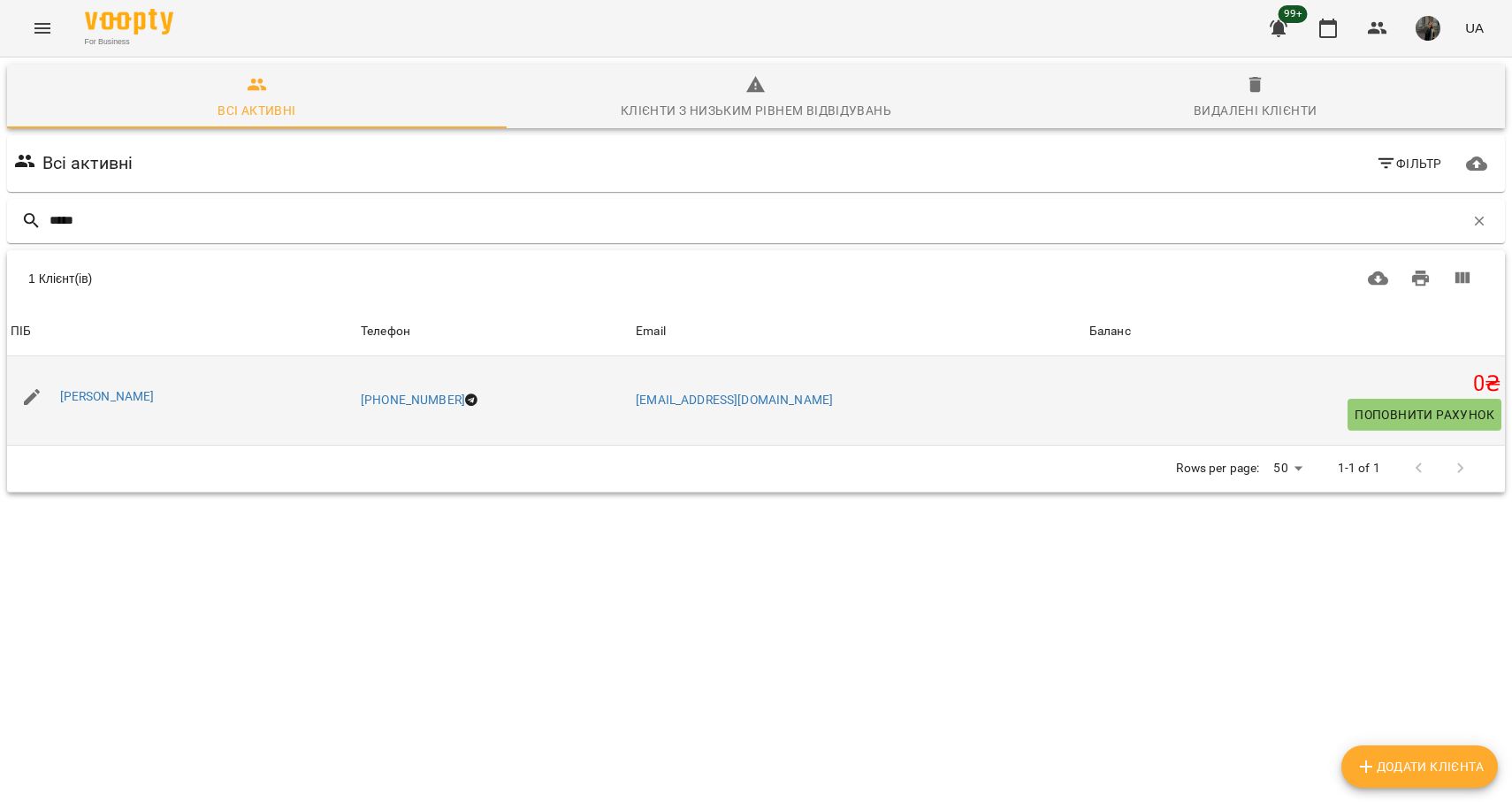
type input "*****"
click at [105, 385] on div "[PERSON_NAME]" at bounding box center [107, 396] width 102 height 24
click at [107, 392] on link "[PERSON_NAME]" at bounding box center [107, 395] width 95 height 14
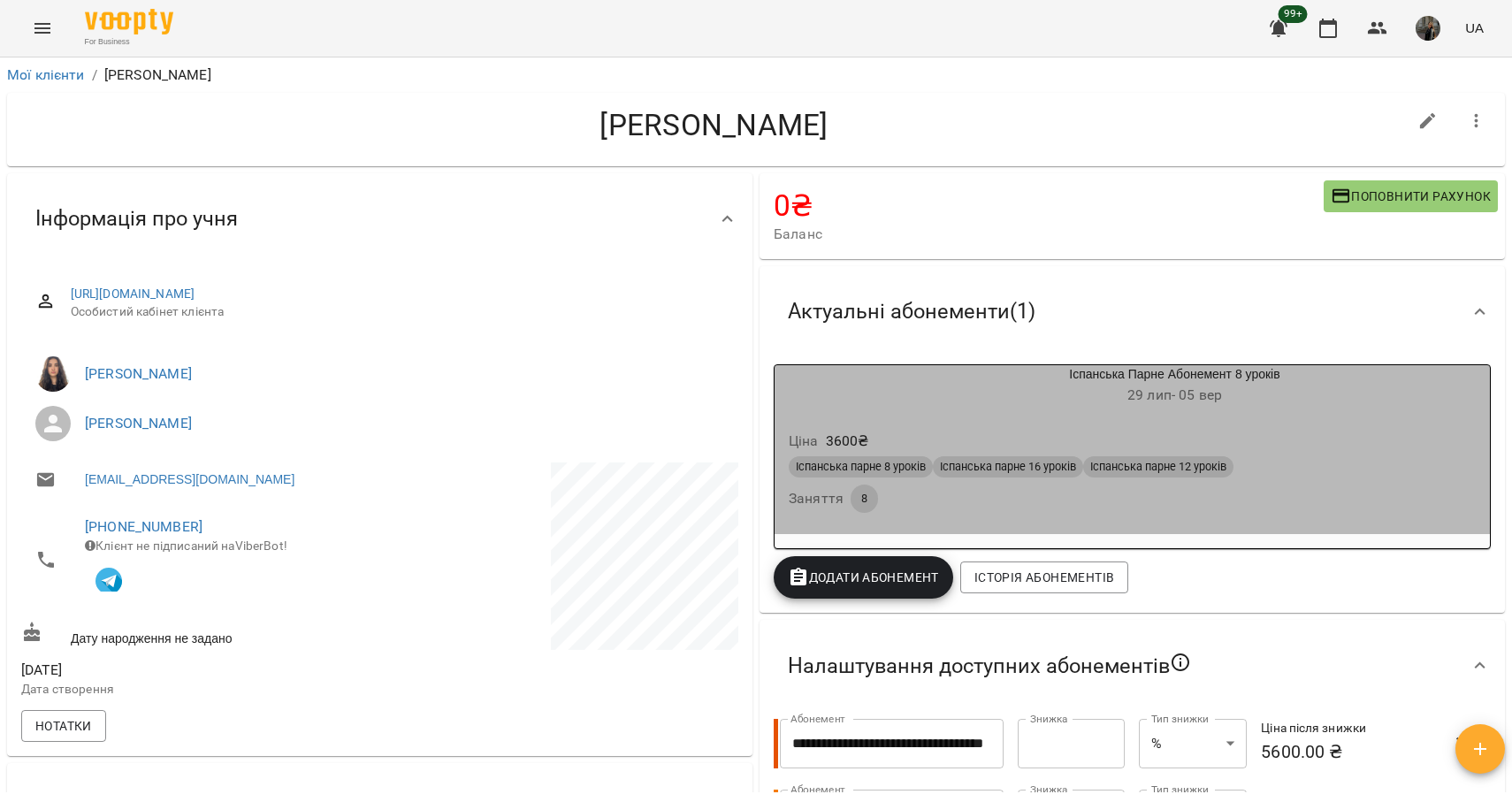
click at [955, 428] on div "Ціна 3600 ₴" at bounding box center [1132, 441] width 694 height 32
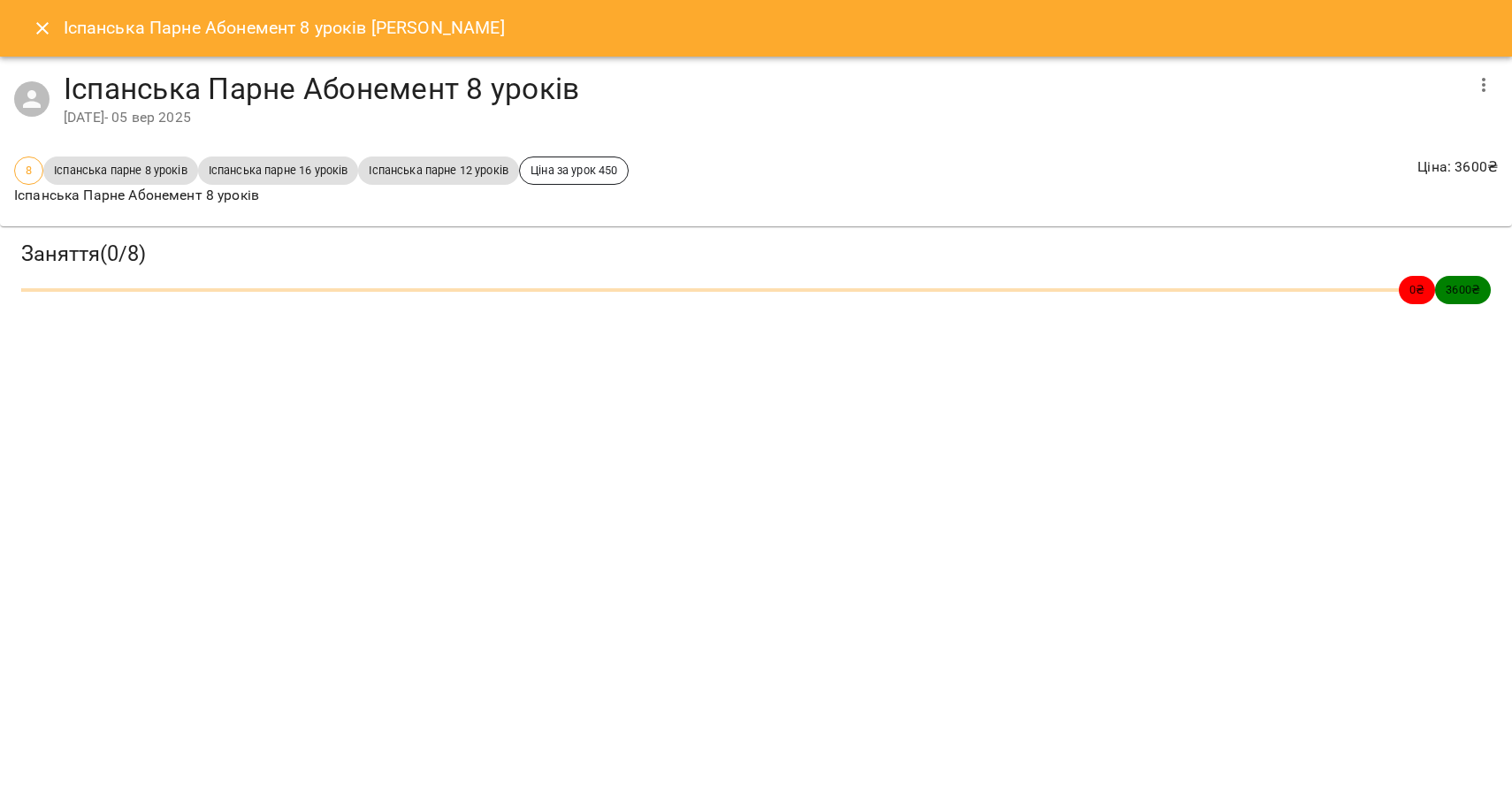
click at [1496, 84] on button "button" at bounding box center [1483, 84] width 42 height 42
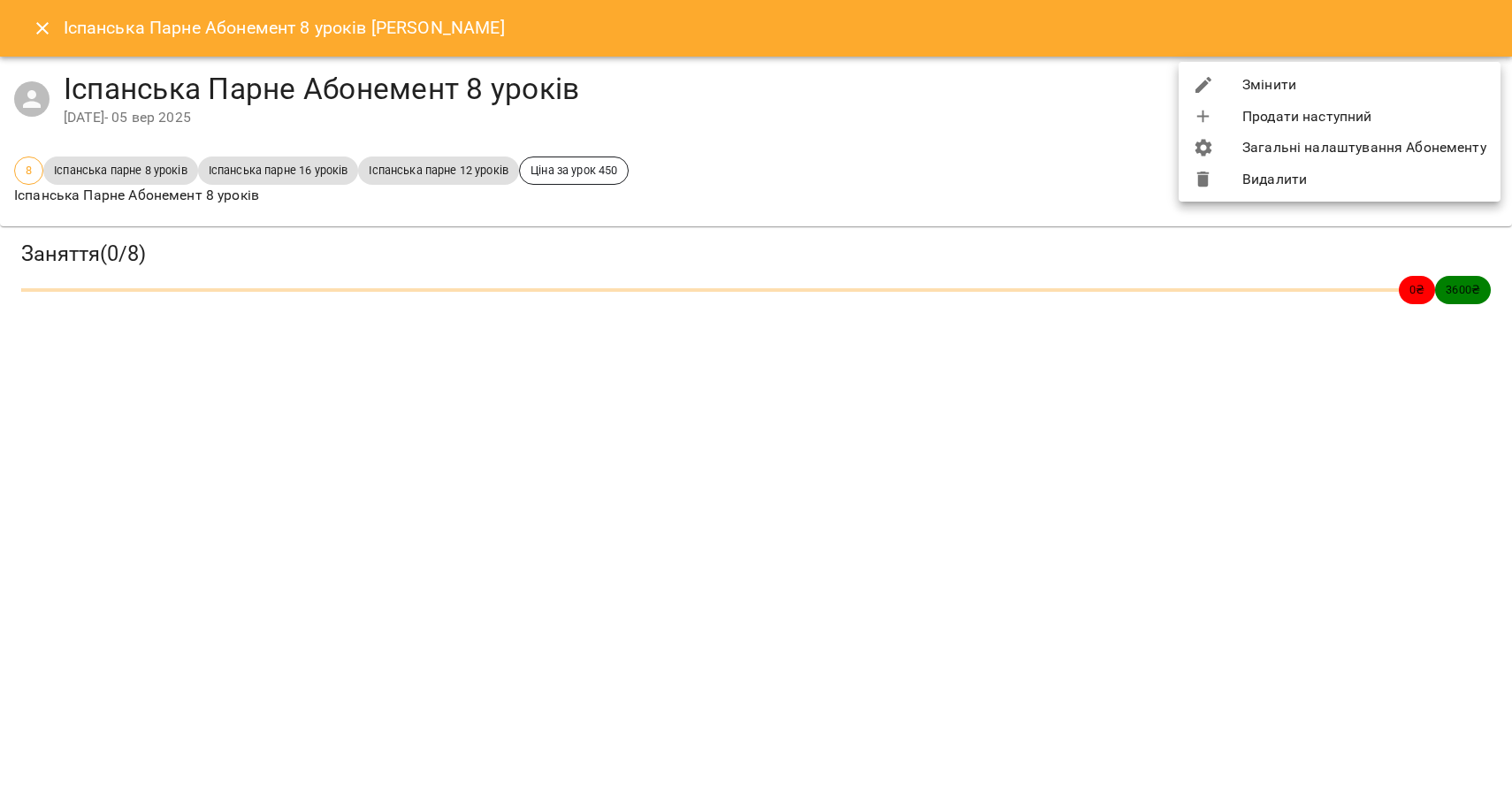
click at [36, 28] on div at bounding box center [756, 401] width 1512 height 802
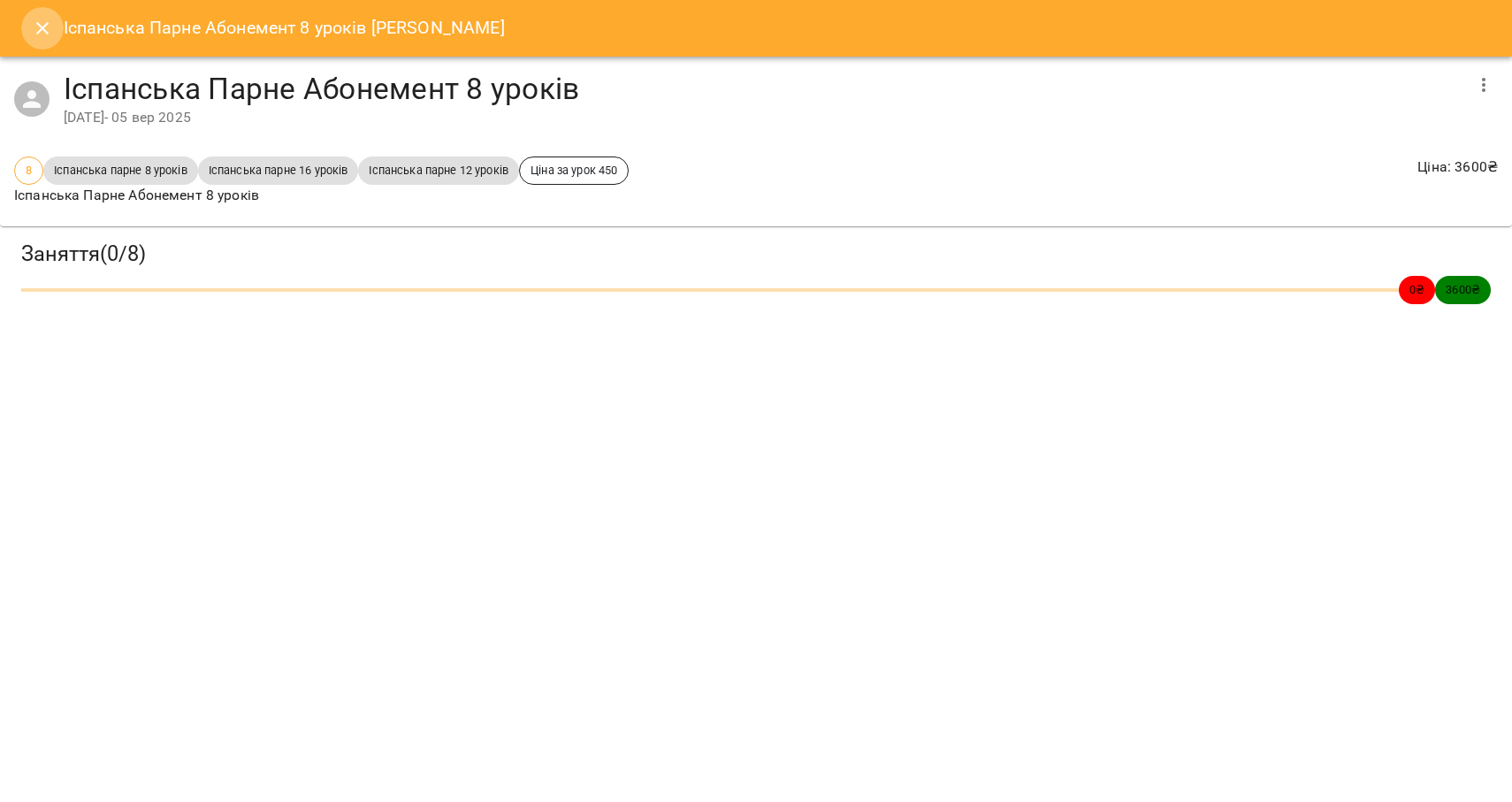
click at [45, 28] on icon "Close" at bounding box center [42, 28] width 22 height 22
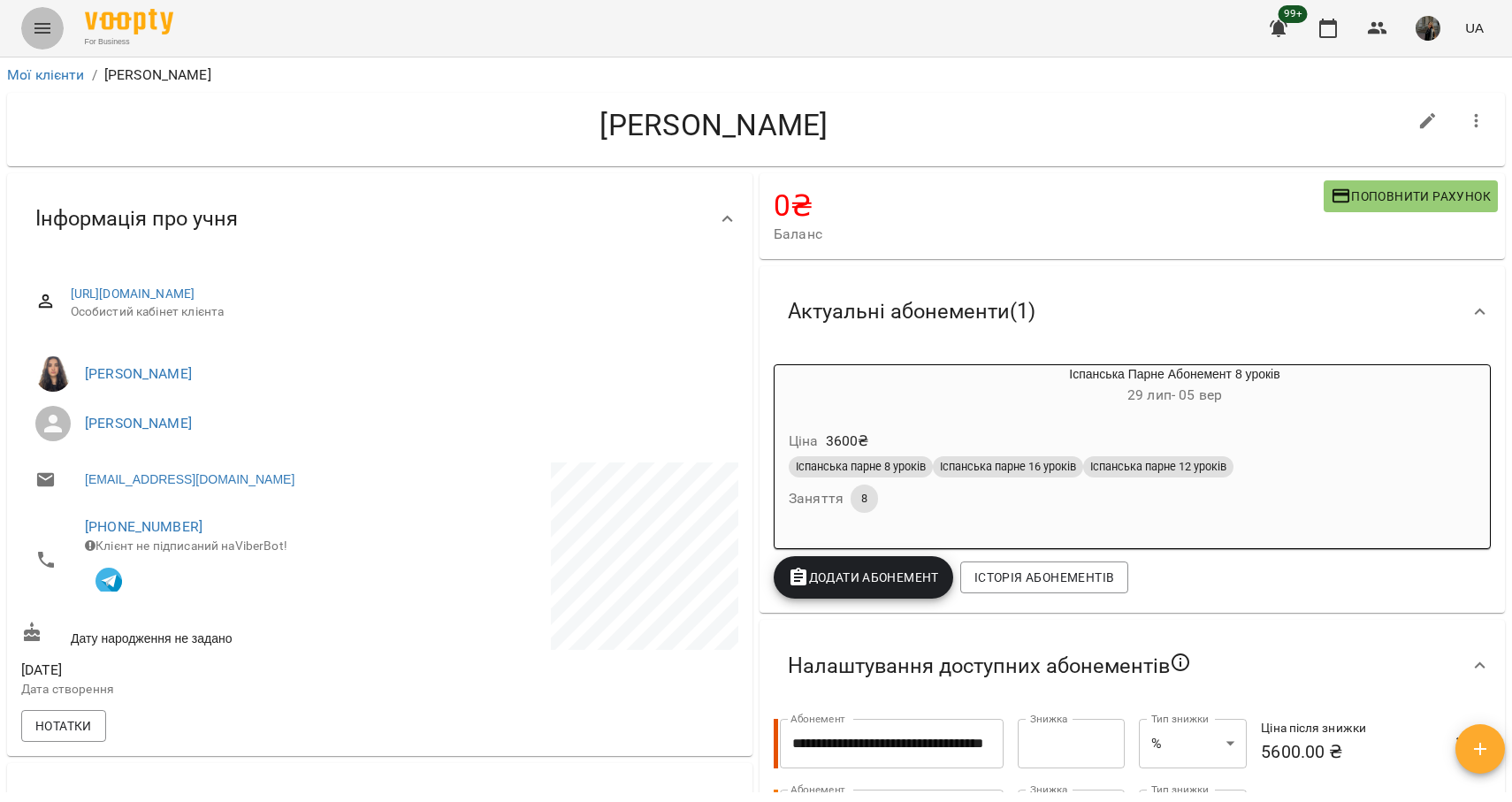
click at [40, 25] on icon "Menu" at bounding box center [42, 28] width 22 height 22
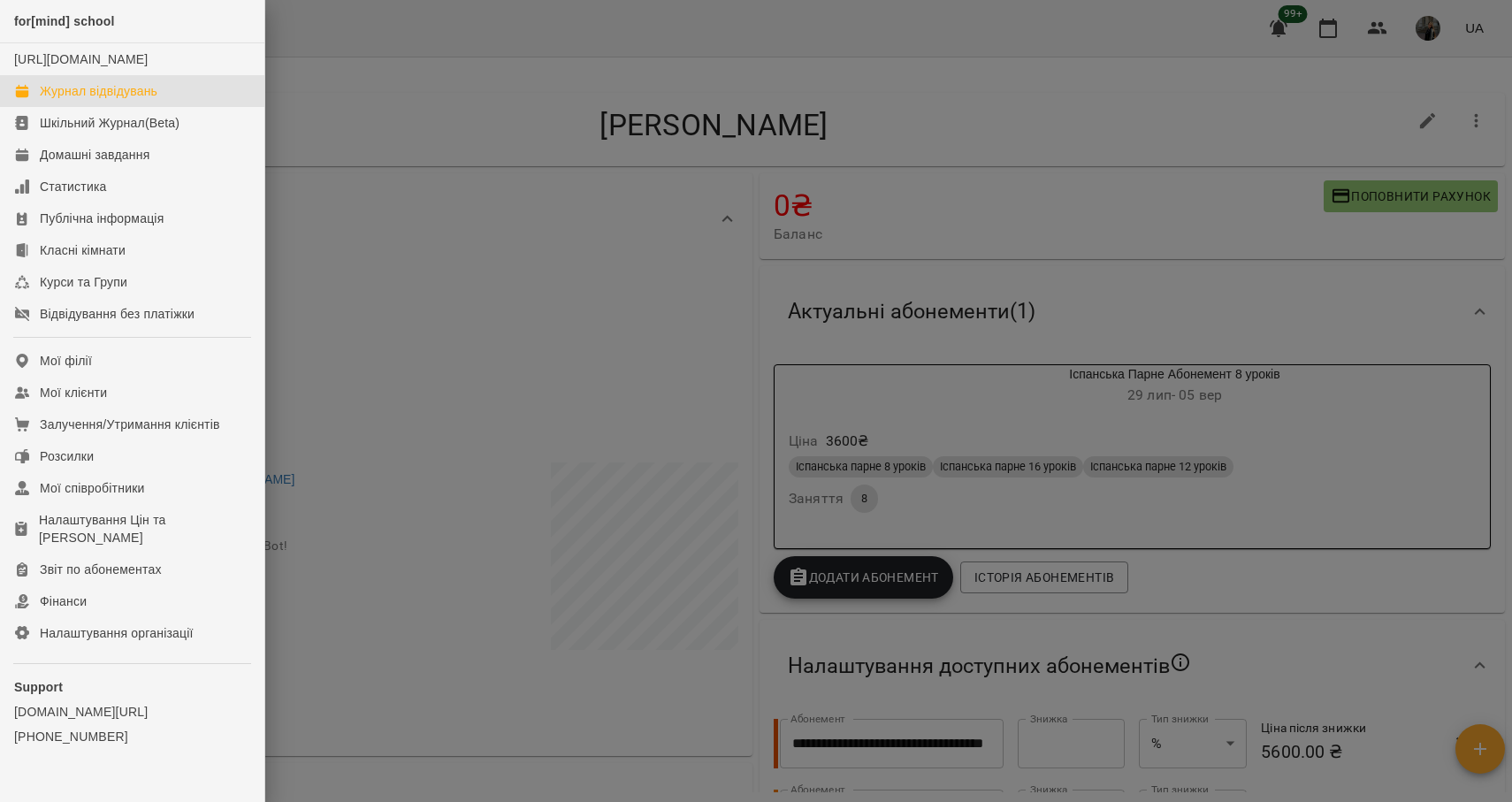
click at [77, 100] on div "Журнал відвідувань" at bounding box center [98, 91] width 118 height 18
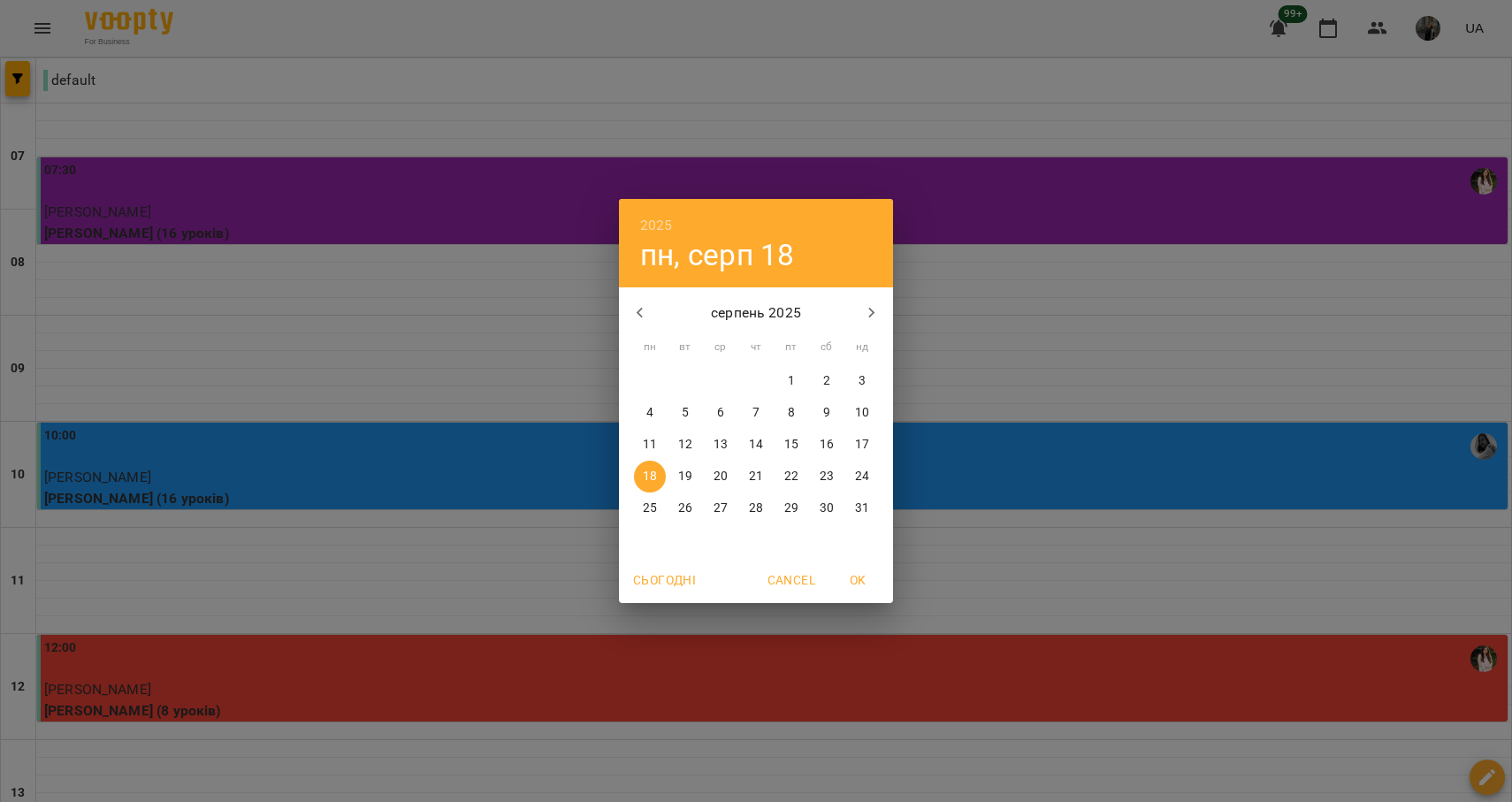
click at [713, 759] on div "2025 пн, серп [DATE] вт ср чт пт сб нд 28 29 30 31 1 2 3 4 5 6 7 8 9 10 11 12 1…" at bounding box center [756, 401] width 1512 height 802
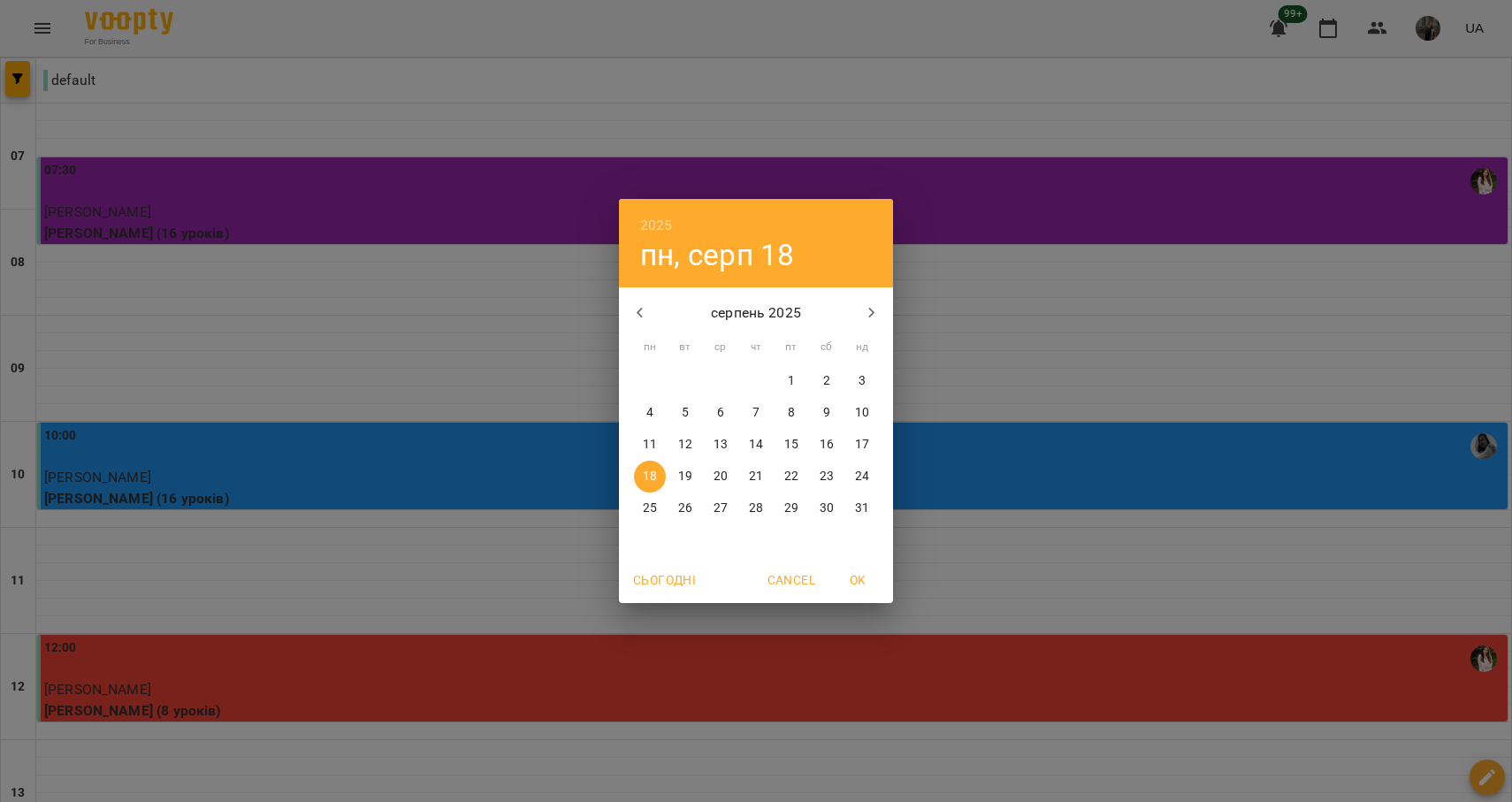
click at [794, 371] on button "1" at bounding box center [792, 381] width 32 height 32
type input "**********"
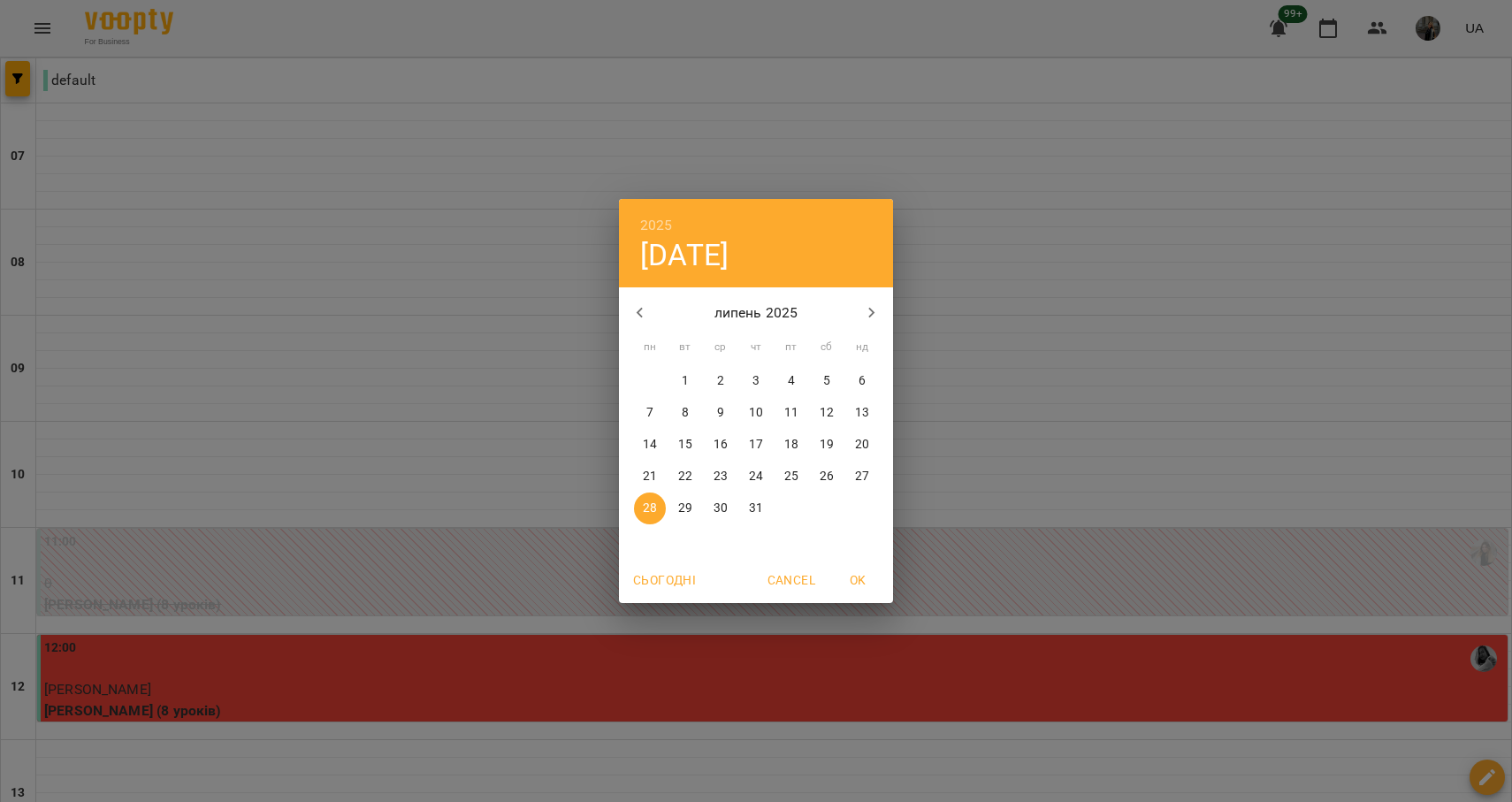
click at [870, 304] on icon "button" at bounding box center [871, 313] width 22 height 22
click at [793, 379] on p "1" at bounding box center [792, 380] width 7 height 18
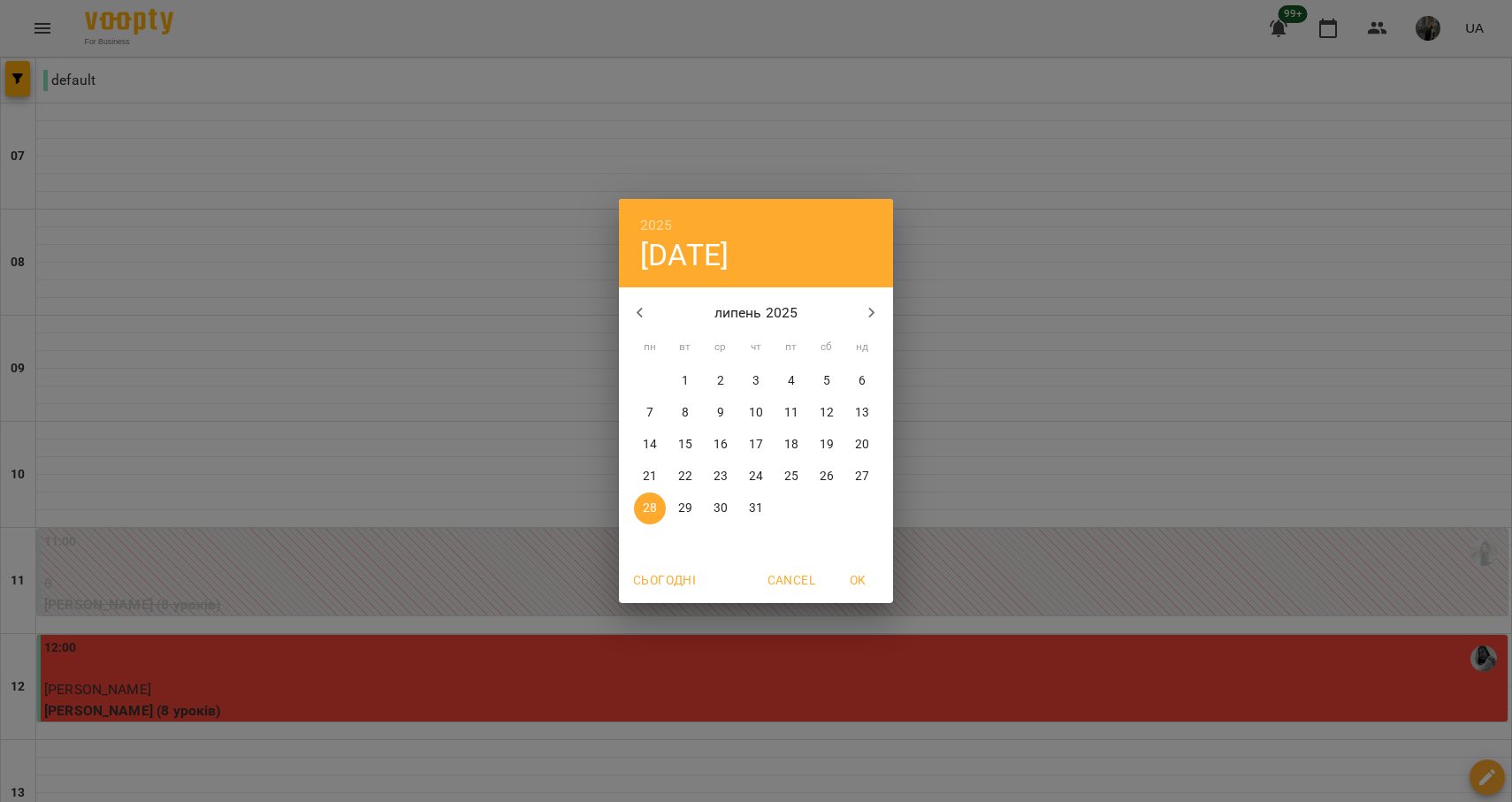
click at [945, 420] on div "2025 пн, лип [DATE] вт ср чт пт сб нд 30 1 2 3 4 5 6 7 8 9 10 11 12 13 14 15 16…" at bounding box center [756, 401] width 1512 height 802
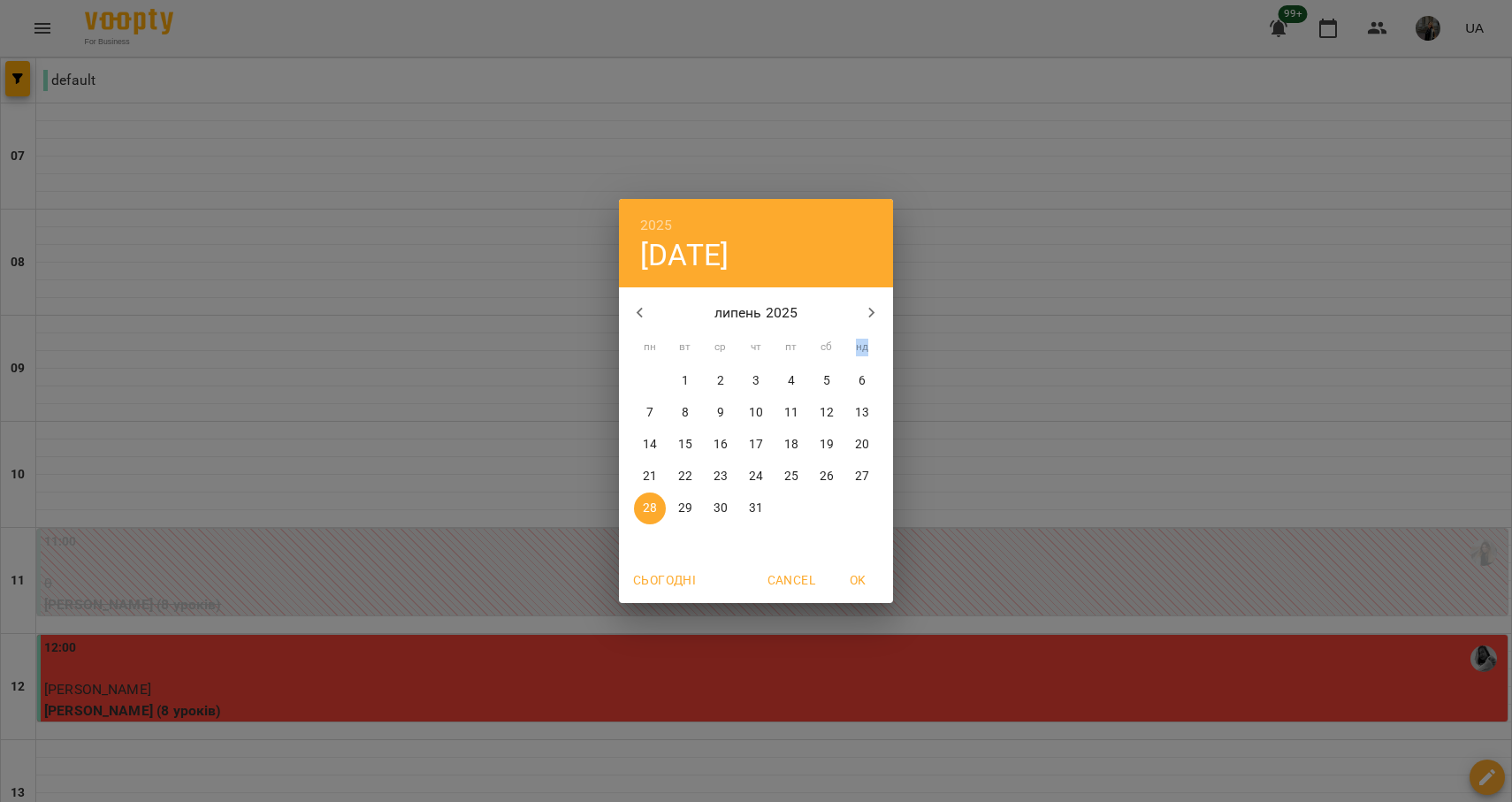
click at [712, 762] on div "2025 пн, лип [DATE] вт ср чт пт сб нд 30 1 2 3 4 5 6 7 8 9 10 11 12 13 14 15 16…" at bounding box center [756, 401] width 1512 height 802
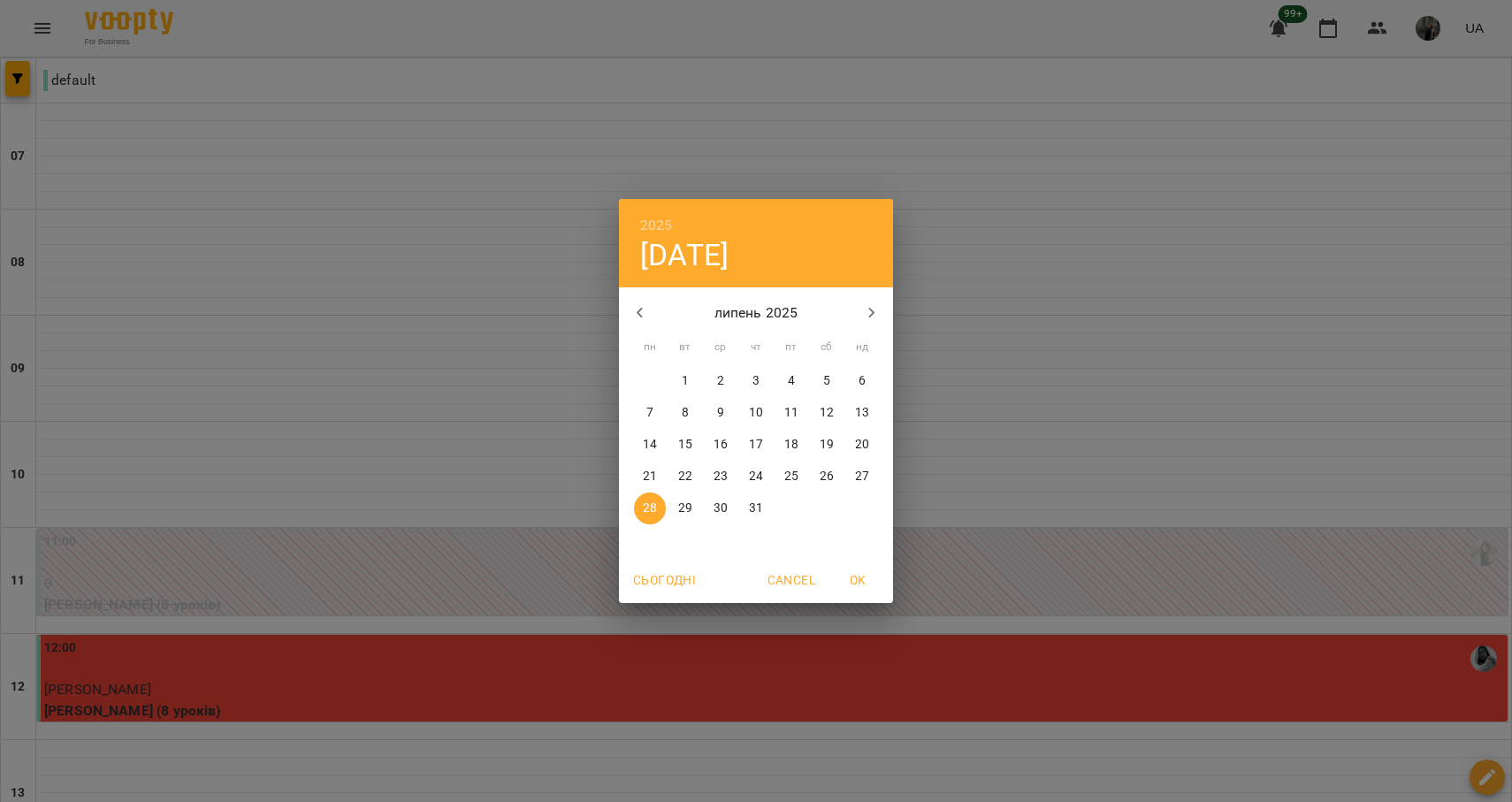
click at [873, 318] on icon "button" at bounding box center [871, 313] width 22 height 22
click at [789, 379] on p "1" at bounding box center [792, 380] width 7 height 18
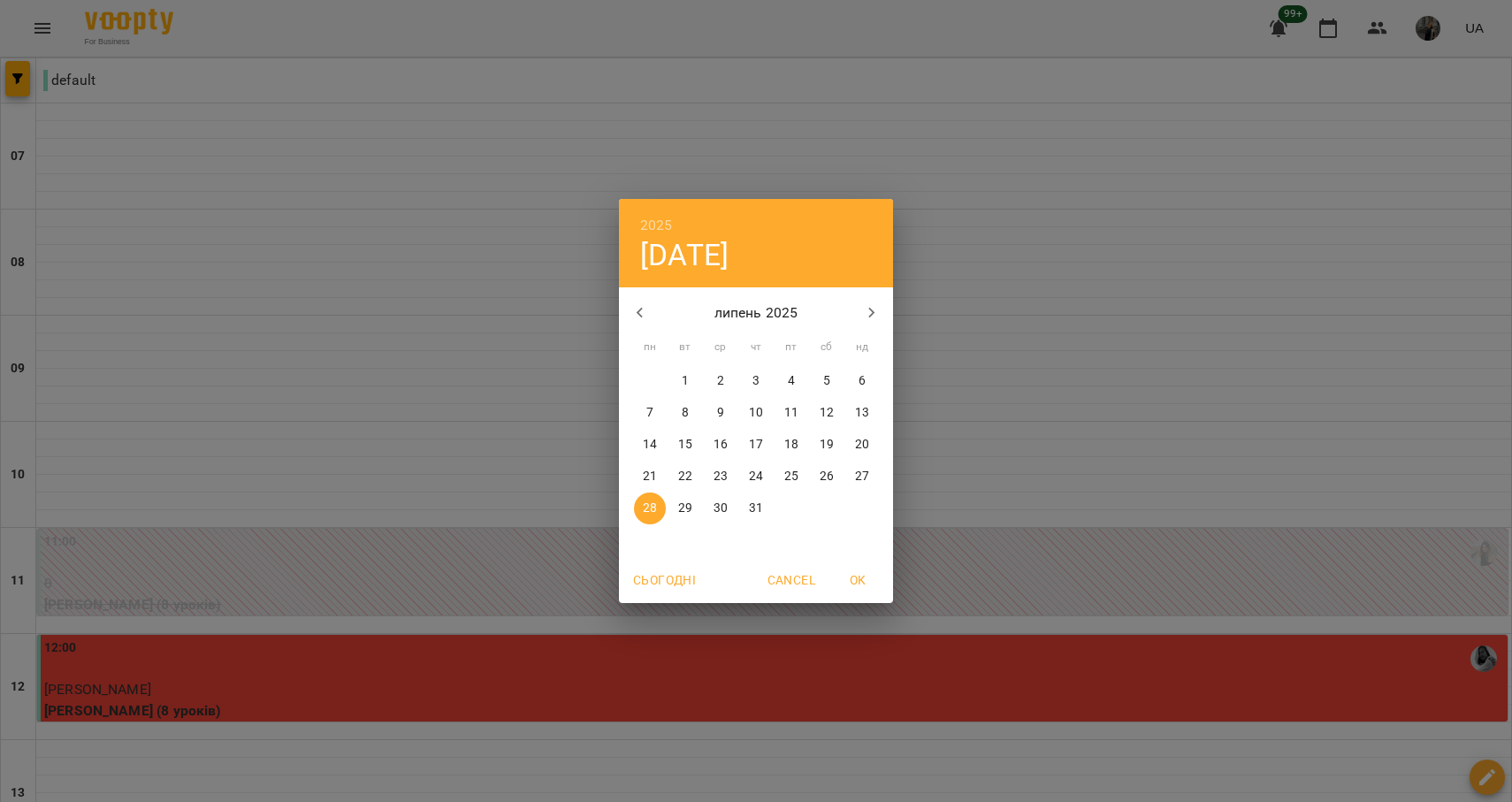
click at [1023, 443] on div "2025 пн, лип [DATE] вт ср чт пт сб нд 30 1 2 3 4 5 6 7 8 9 10 11 12 13 14 15 16…" at bounding box center [756, 401] width 1512 height 802
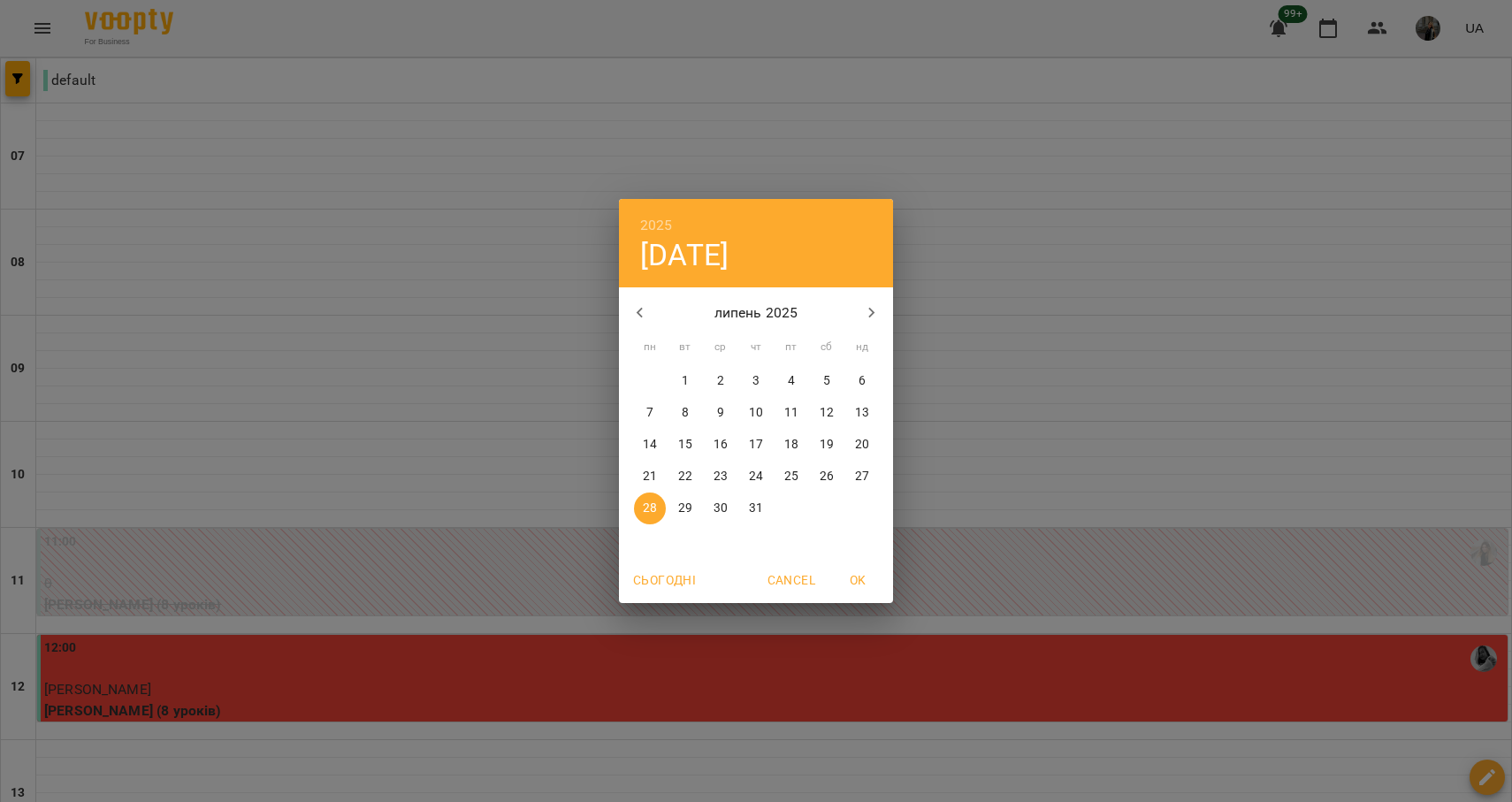
click at [866, 300] on button "button" at bounding box center [871, 312] width 42 height 42
click at [788, 379] on p "1" at bounding box center [792, 380] width 7 height 18
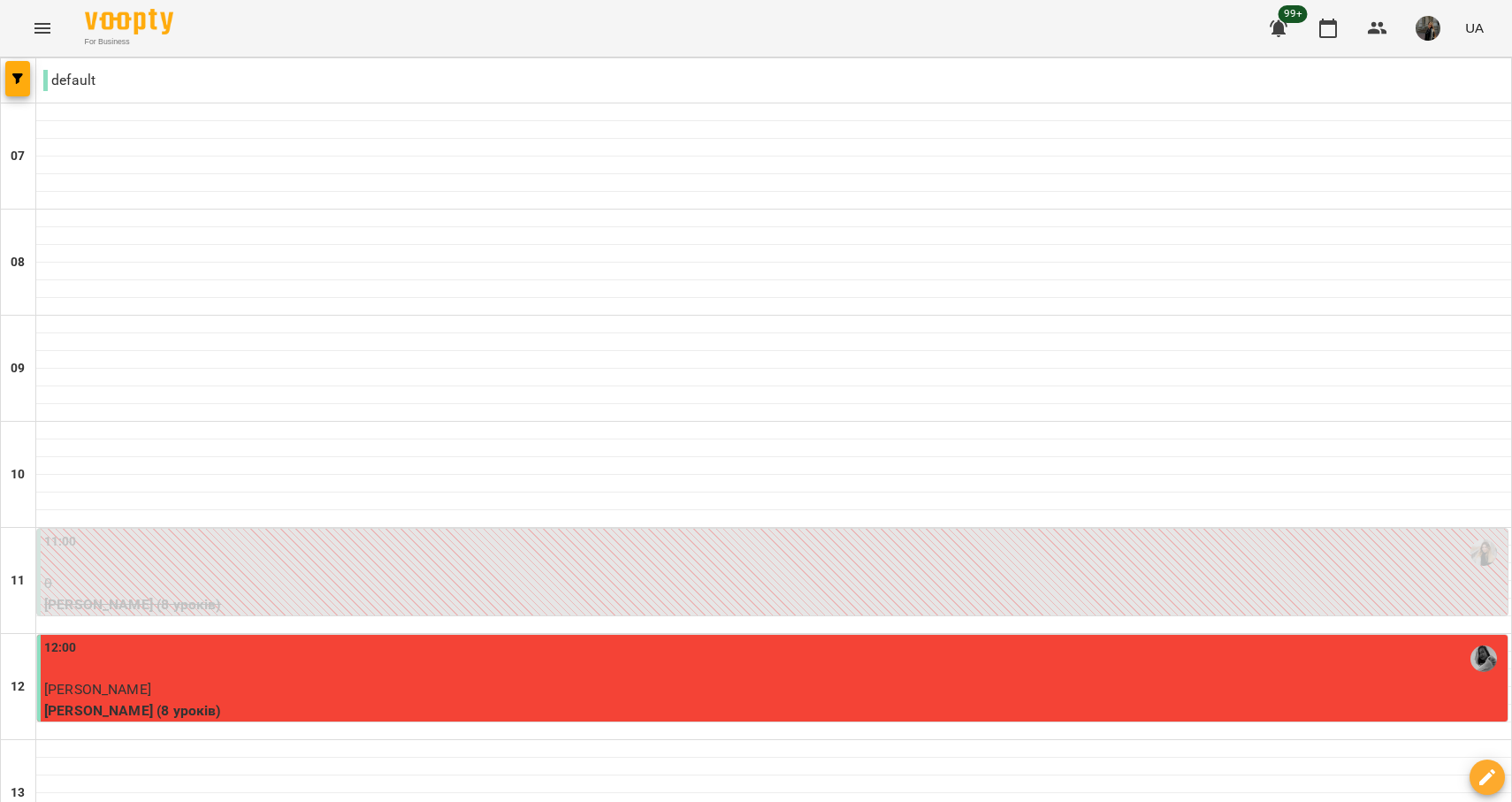
type input "**********"
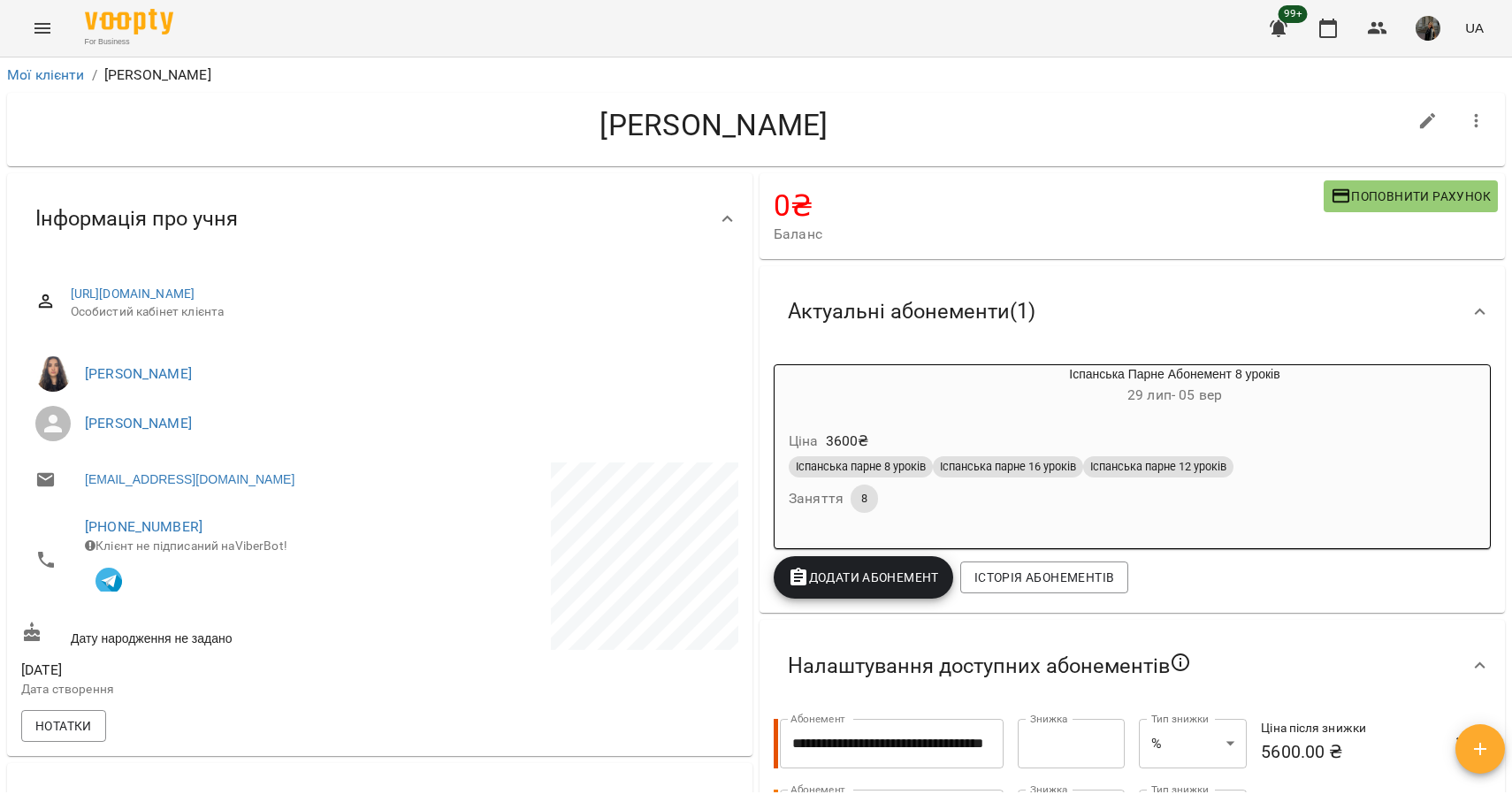
click at [58, 36] on button "Menu" at bounding box center [42, 28] width 42 height 42
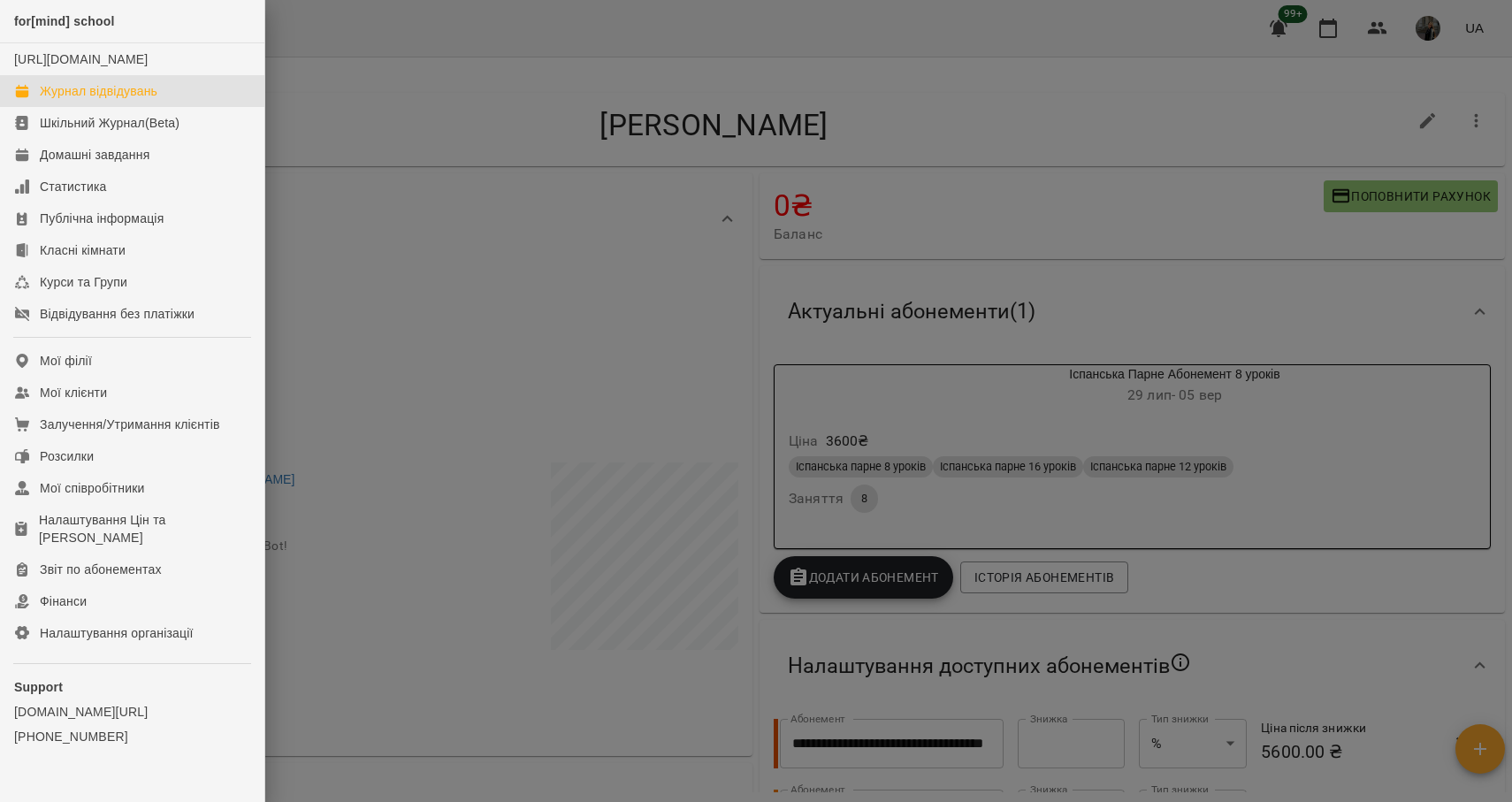
click at [72, 100] on div "Журнал відвідувань" at bounding box center [98, 91] width 118 height 18
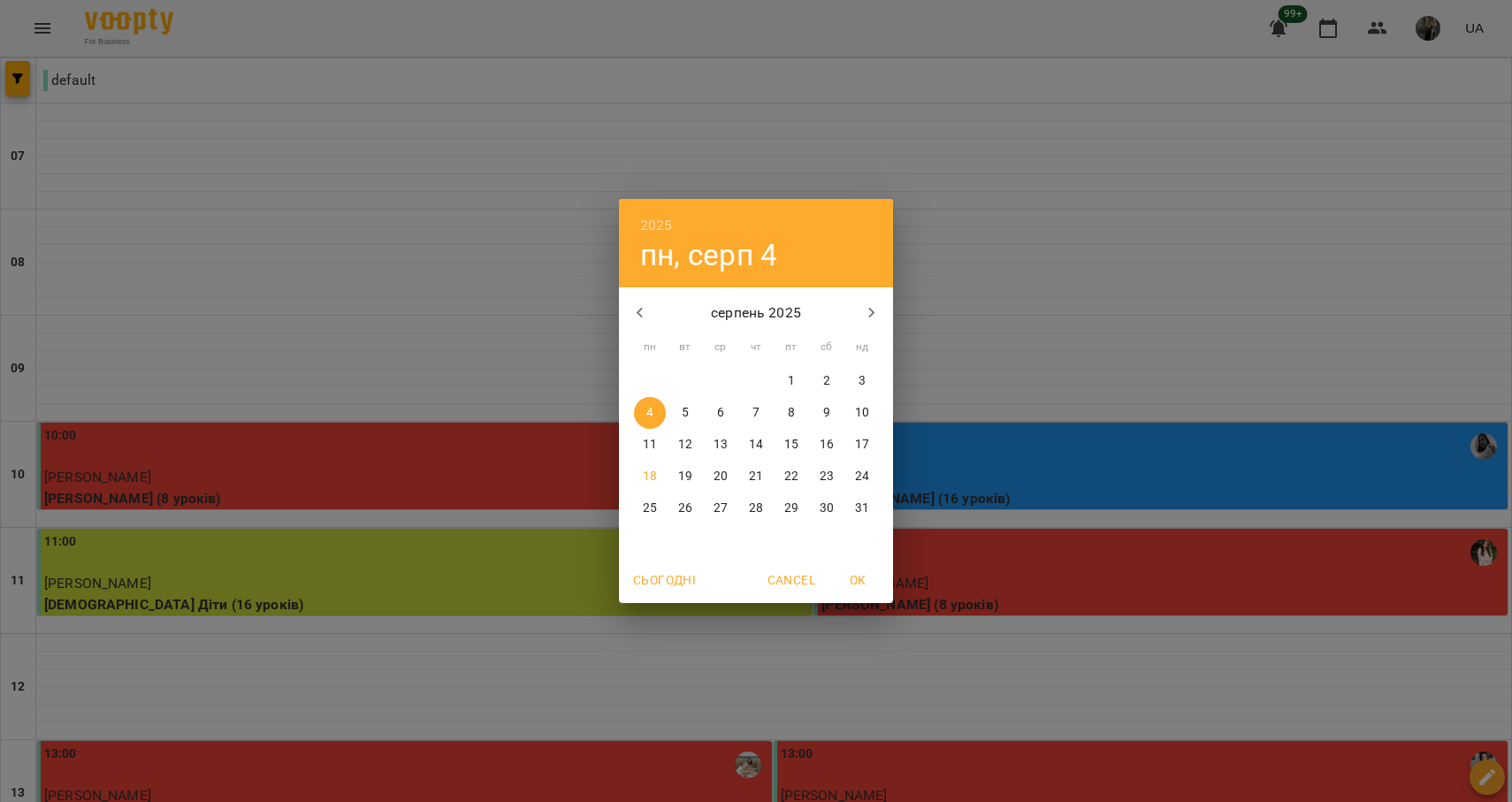
click at [718, 774] on div "2025 пн, серп [DATE] вт ср чт пт сб нд 28 29 30 31 1 2 3 4 5 6 7 8 9 10 11 12 1…" at bounding box center [756, 401] width 1512 height 802
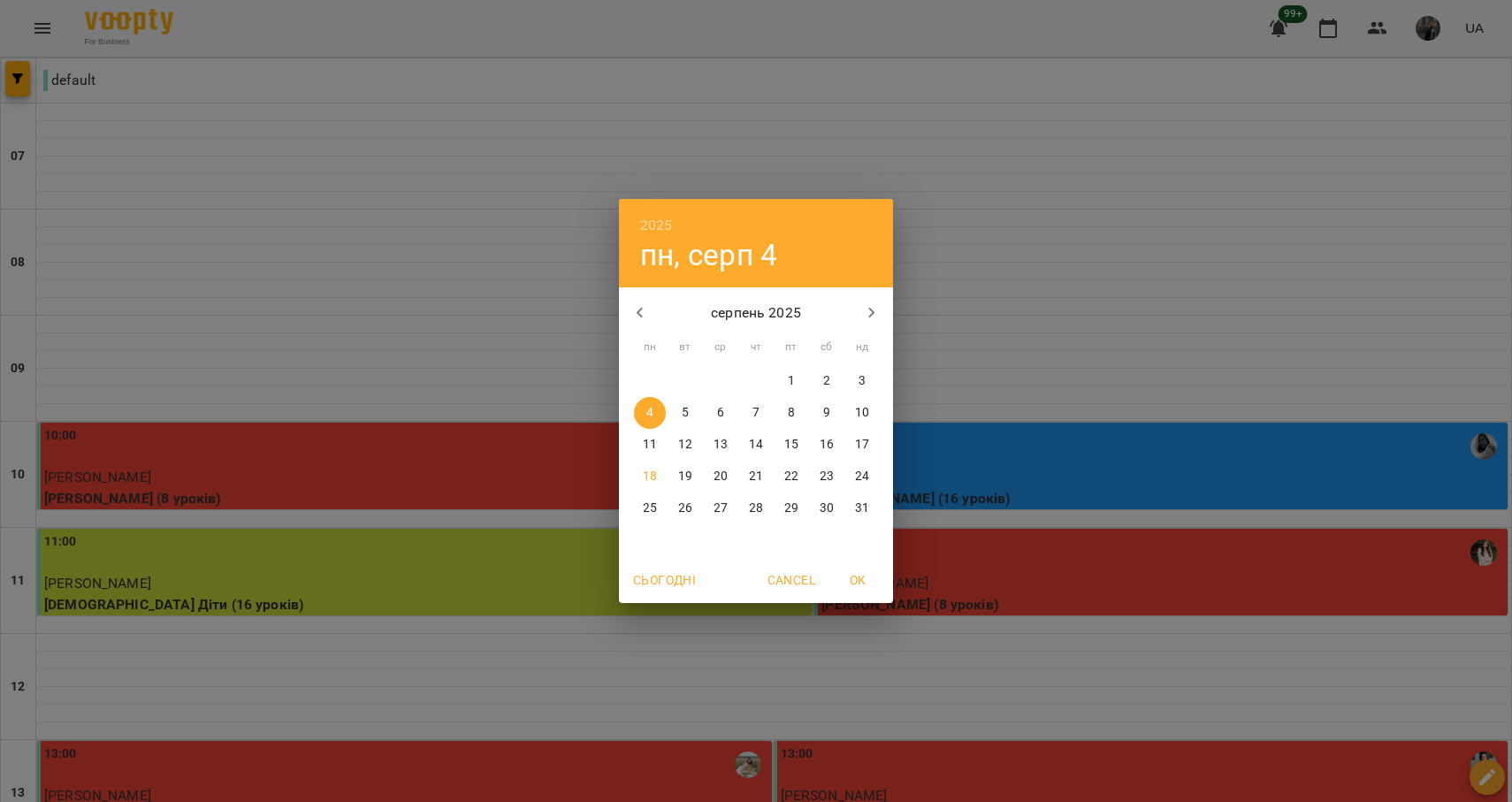
click at [697, 764] on div "2025 пн, серп [DATE] вт ср чт пт сб нд 28 29 30 31 1 2 3 4 5 6 7 8 9 10 11 12 1…" at bounding box center [756, 401] width 1512 height 802
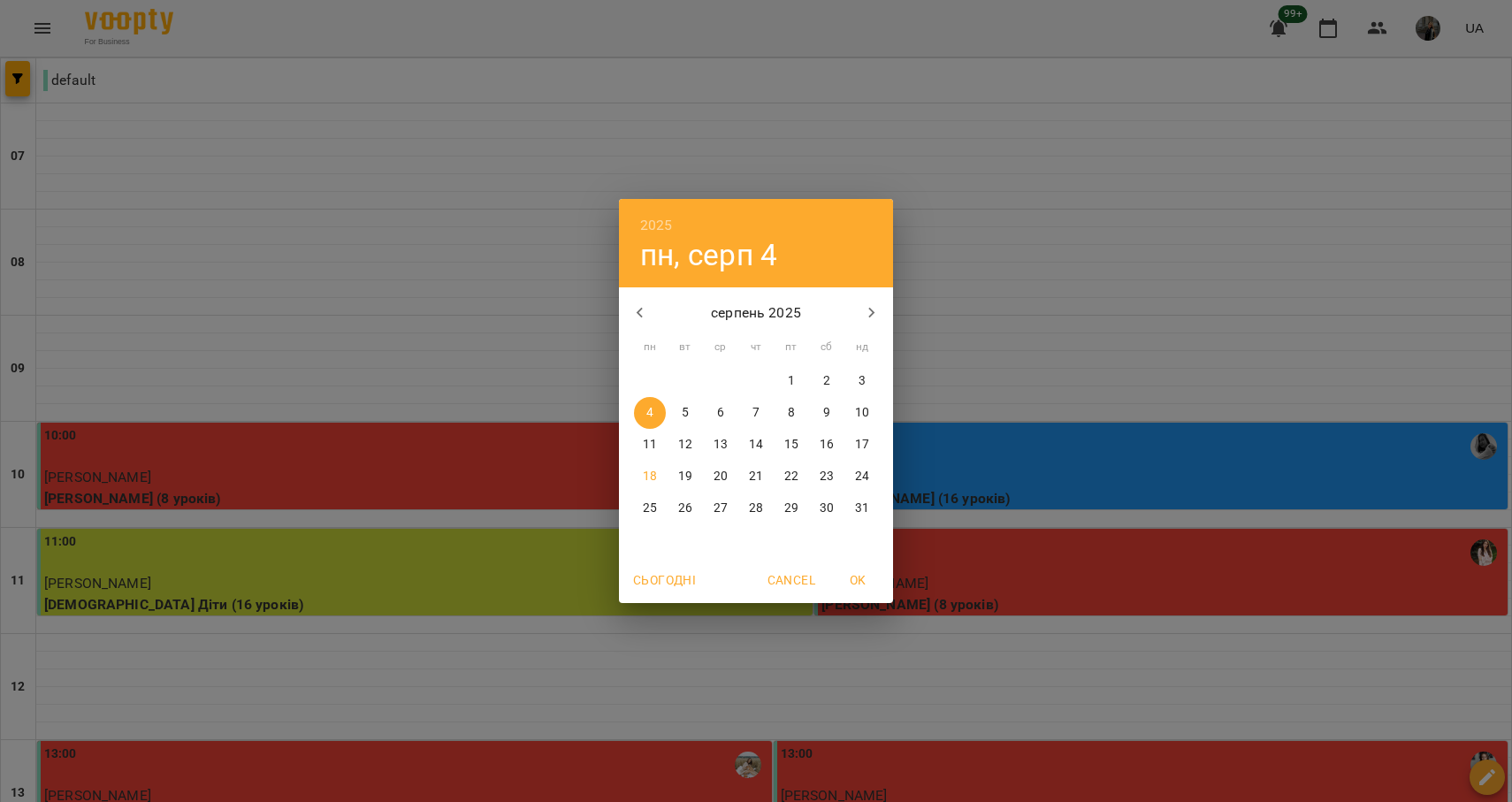
click at [659, 771] on div "2025 пн, серп [DATE] вт ср чт пт сб нд 28 29 30 31 1 2 3 4 5 6 7 8 9 10 11 12 1…" at bounding box center [756, 401] width 1512 height 802
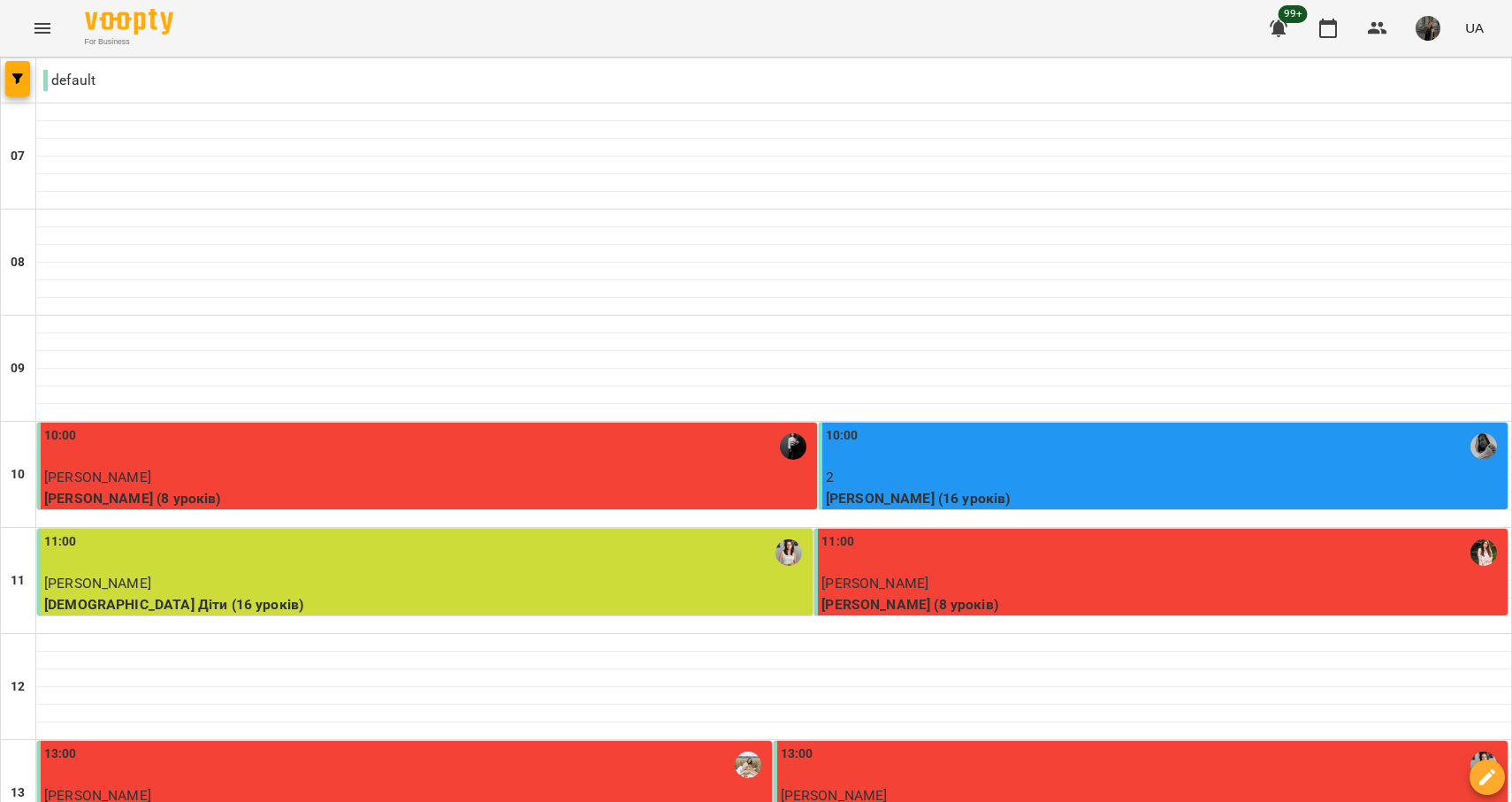
type input "**********"
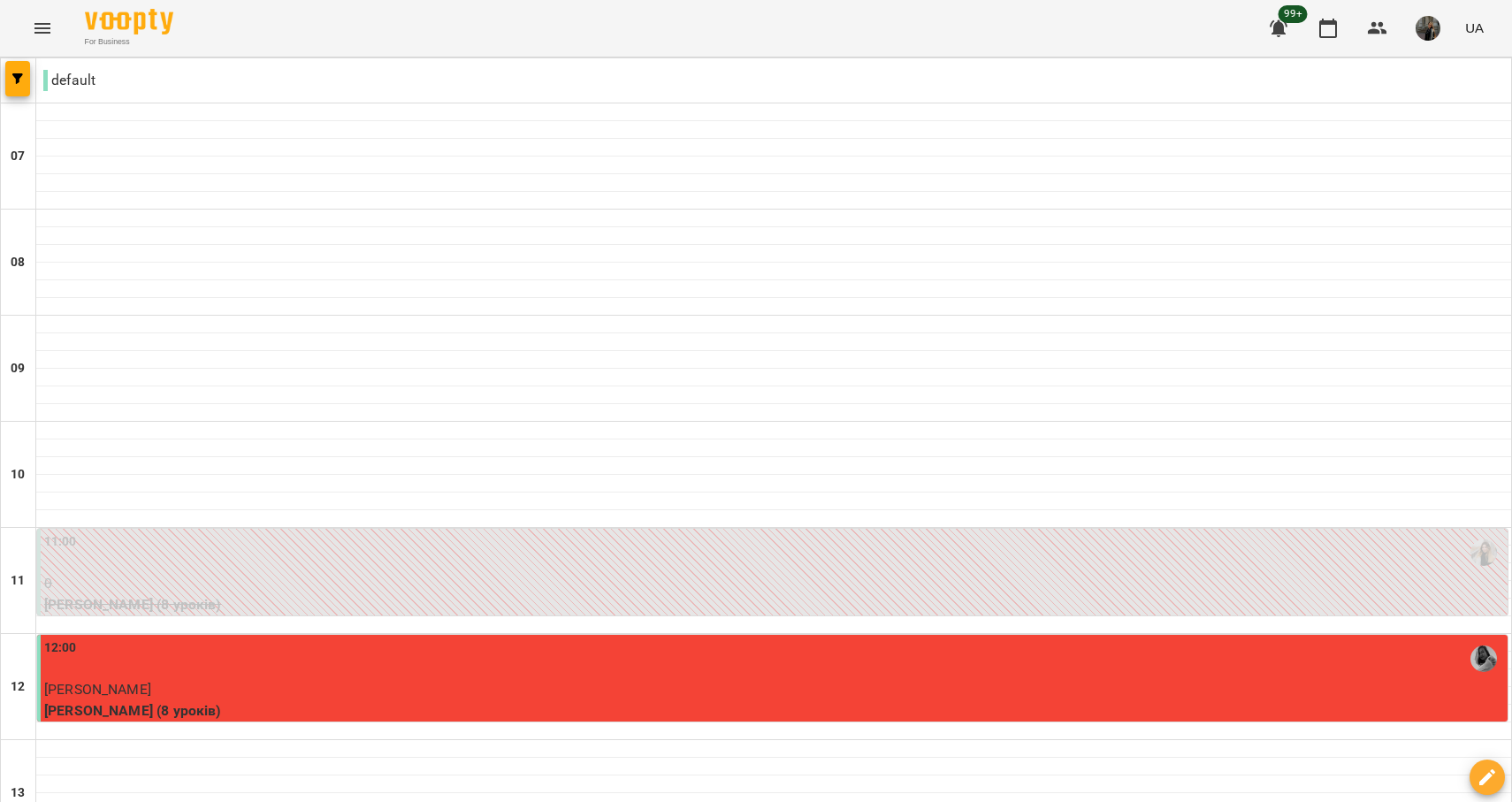
scroll to position [62, 0]
click at [1487, 781] on icon "button" at bounding box center [1487, 777] width 22 height 22
click at [1445, 710] on span "Створити урок" at bounding box center [1450, 702] width 94 height 22
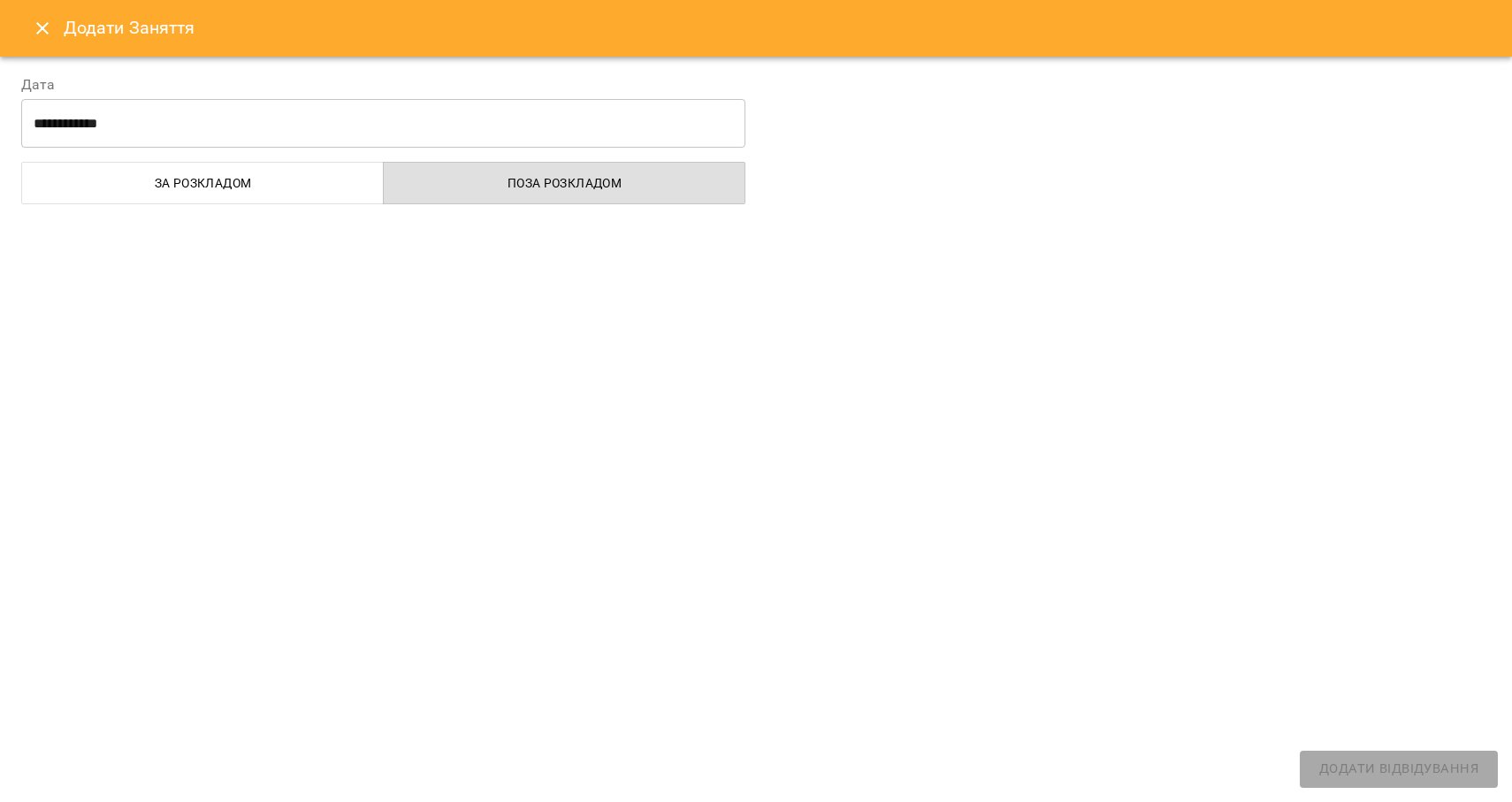
select select
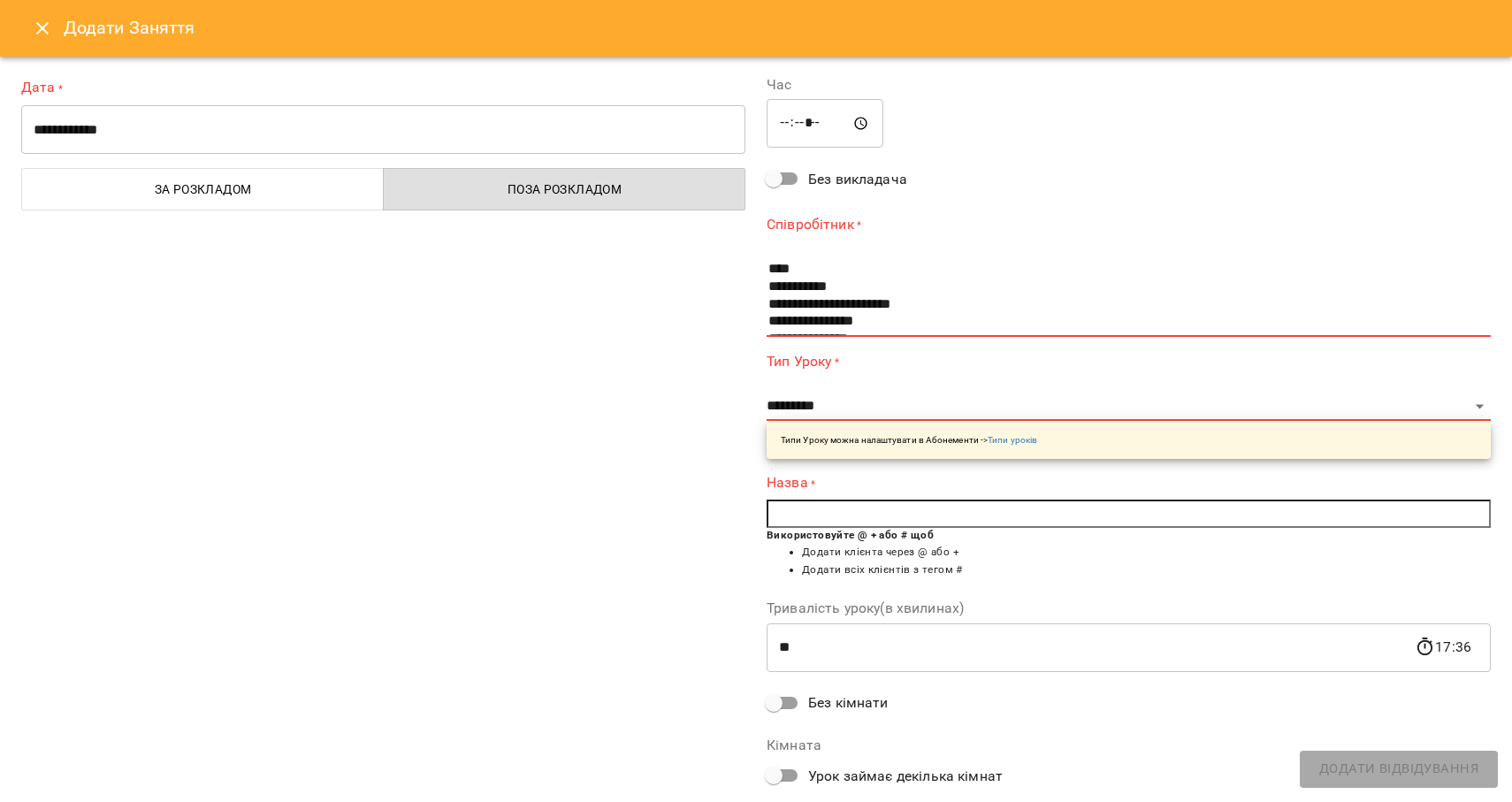
click at [44, 26] on icon "Close" at bounding box center [42, 28] width 12 height 12
